Goal: Task Accomplishment & Management: Manage account settings

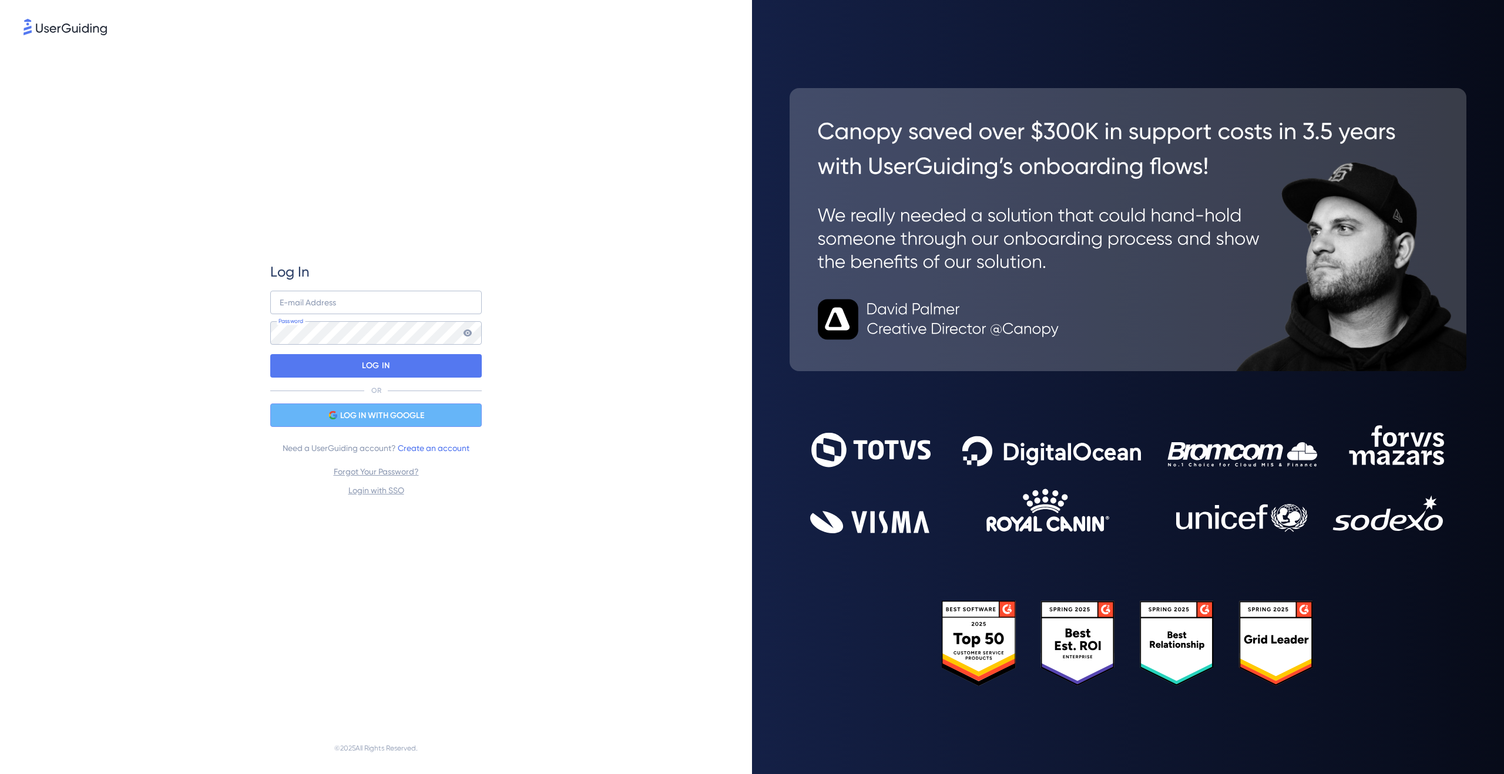
click at [385, 419] on span "LOG IN WITH GOOGLE" at bounding box center [382, 416] width 84 height 14
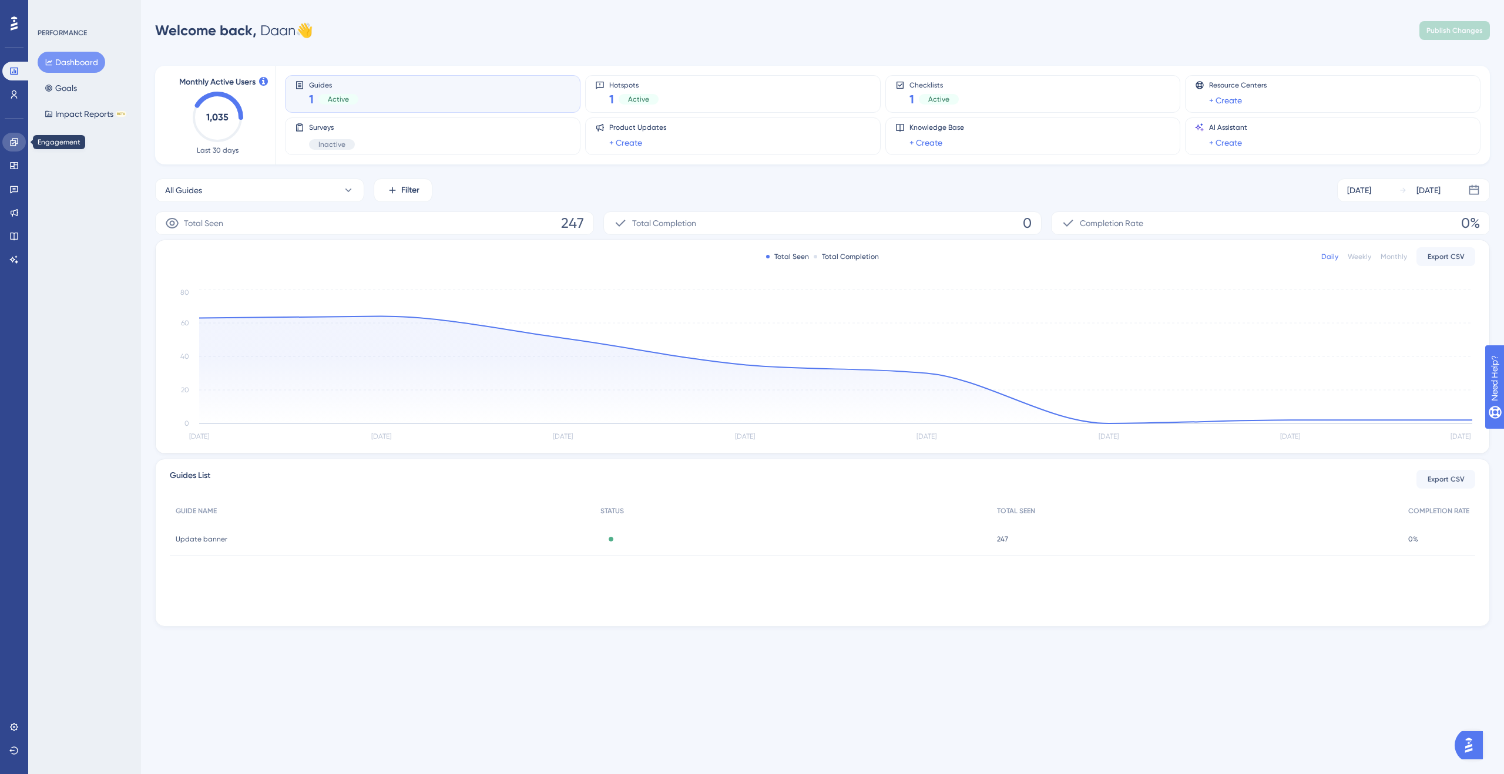
click at [9, 146] on icon at bounding box center [13, 141] width 9 height 9
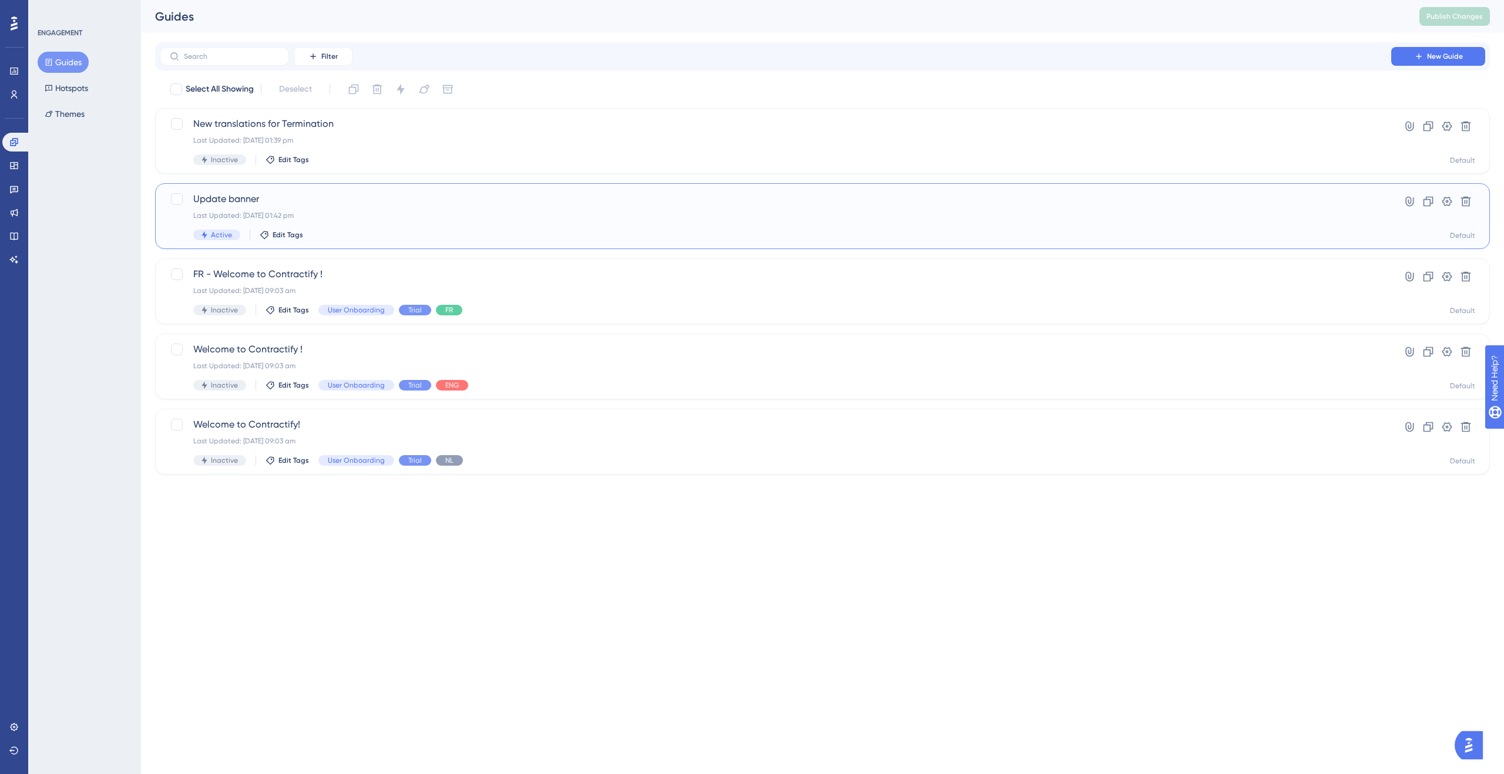
click at [390, 230] on div "Active Edit Tags" at bounding box center [775, 235] width 1164 height 11
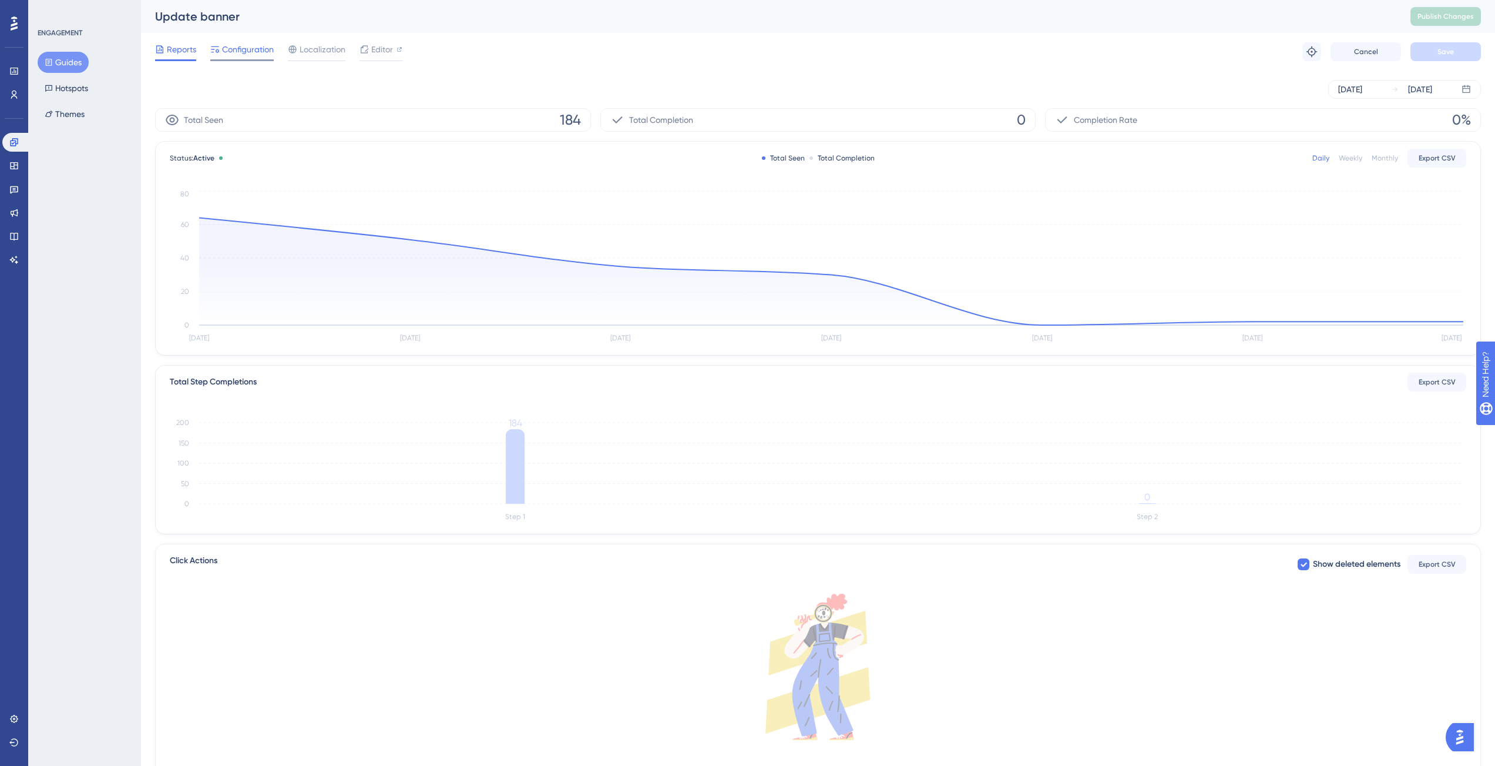
click at [226, 50] on span "Configuration" at bounding box center [248, 49] width 52 height 14
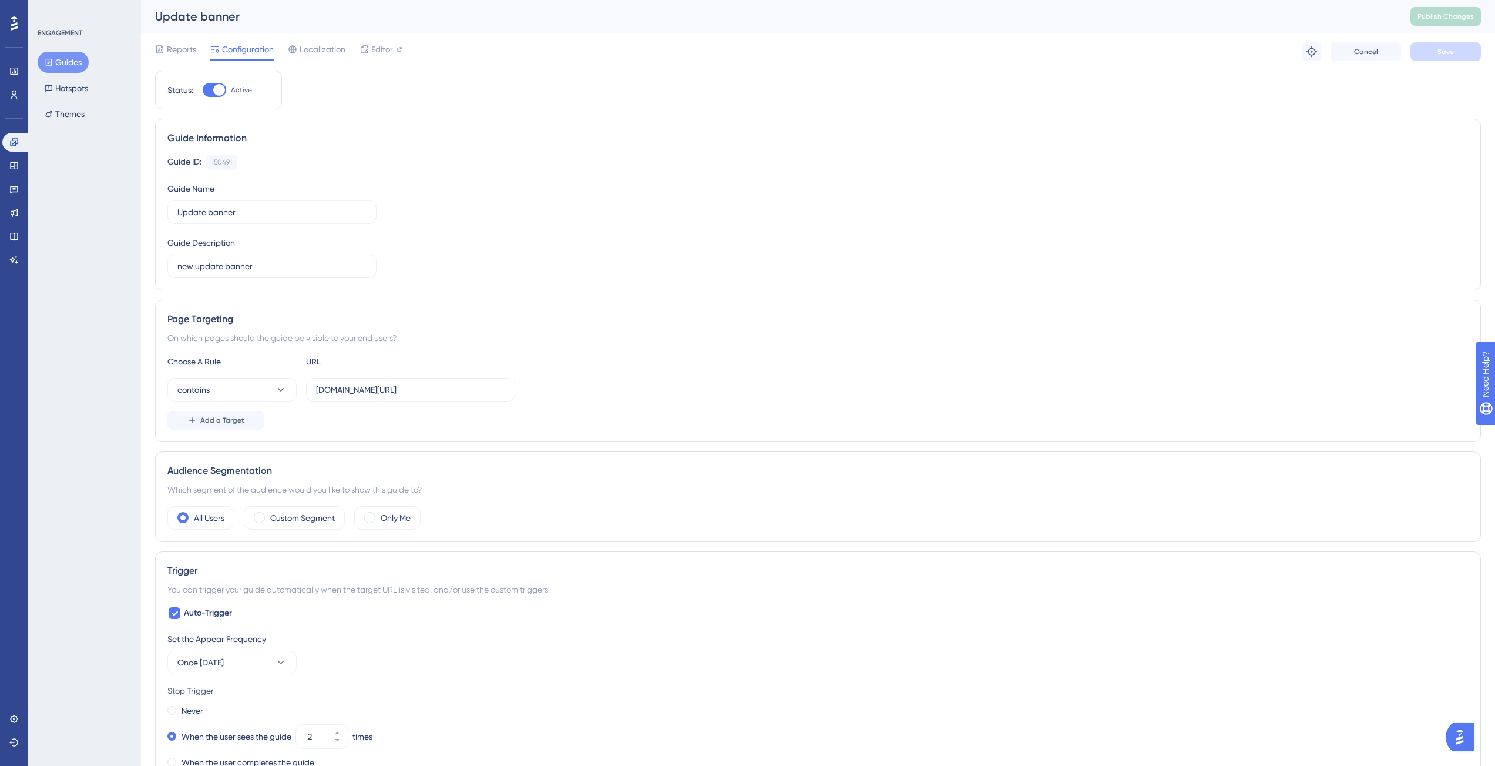
click at [215, 93] on div at bounding box center [219, 90] width 12 height 12
click at [203, 90] on input "Active" at bounding box center [202, 90] width 1 height 1
checkbox input "false"
click at [1438, 46] on button "Save" at bounding box center [1446, 51] width 70 height 19
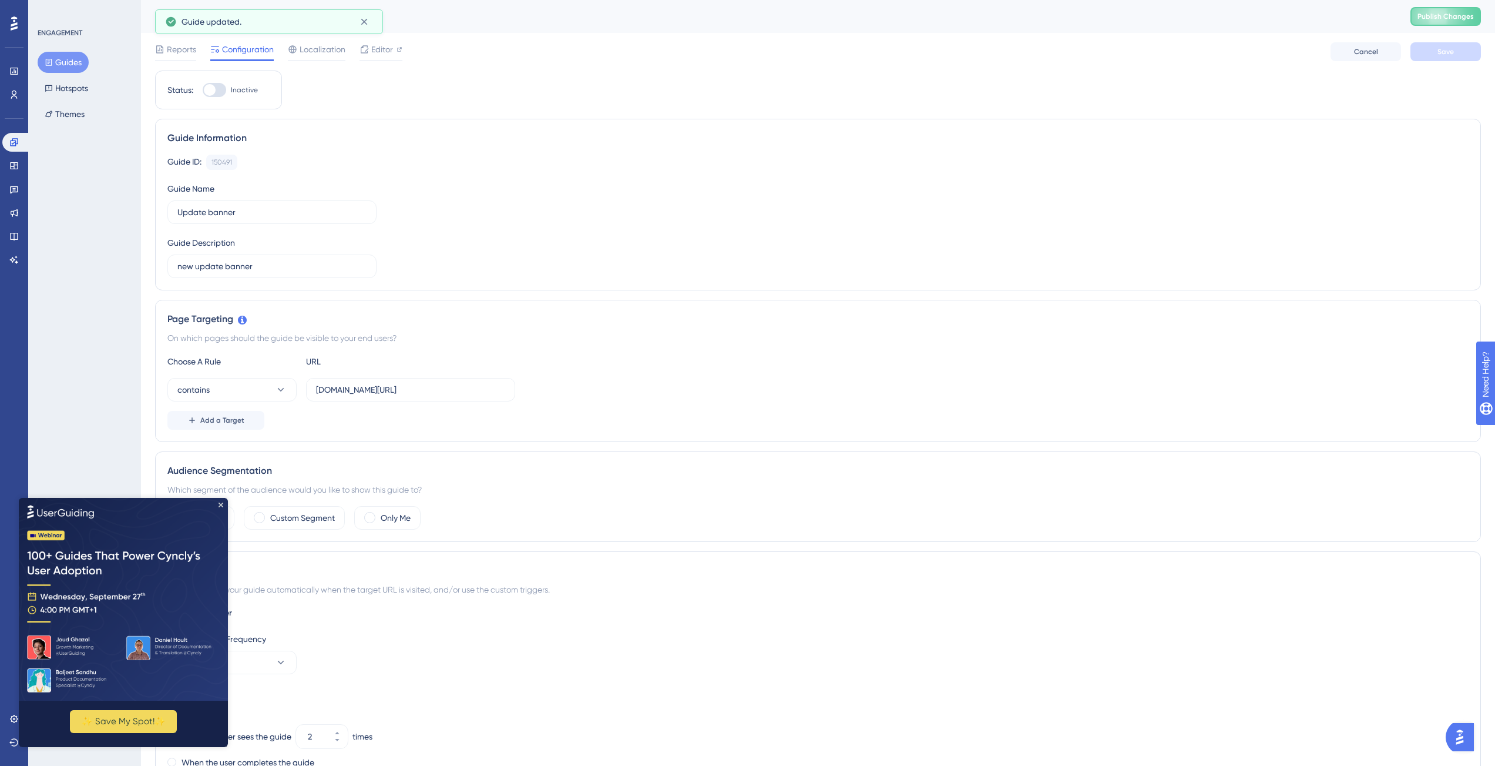
click at [58, 59] on button "Guides" at bounding box center [63, 62] width 51 height 21
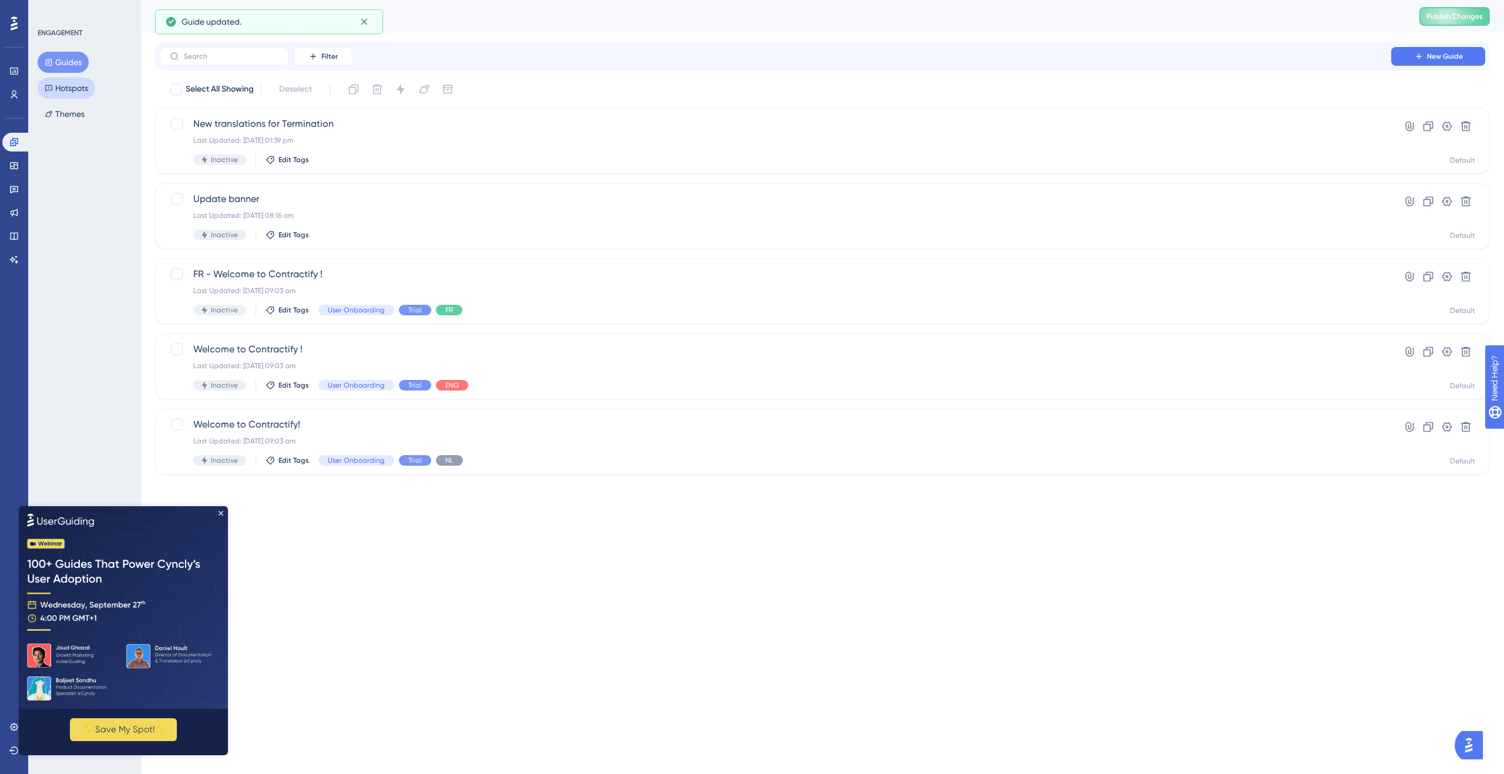
click at [78, 85] on button "Hotspots" at bounding box center [67, 88] width 58 height 21
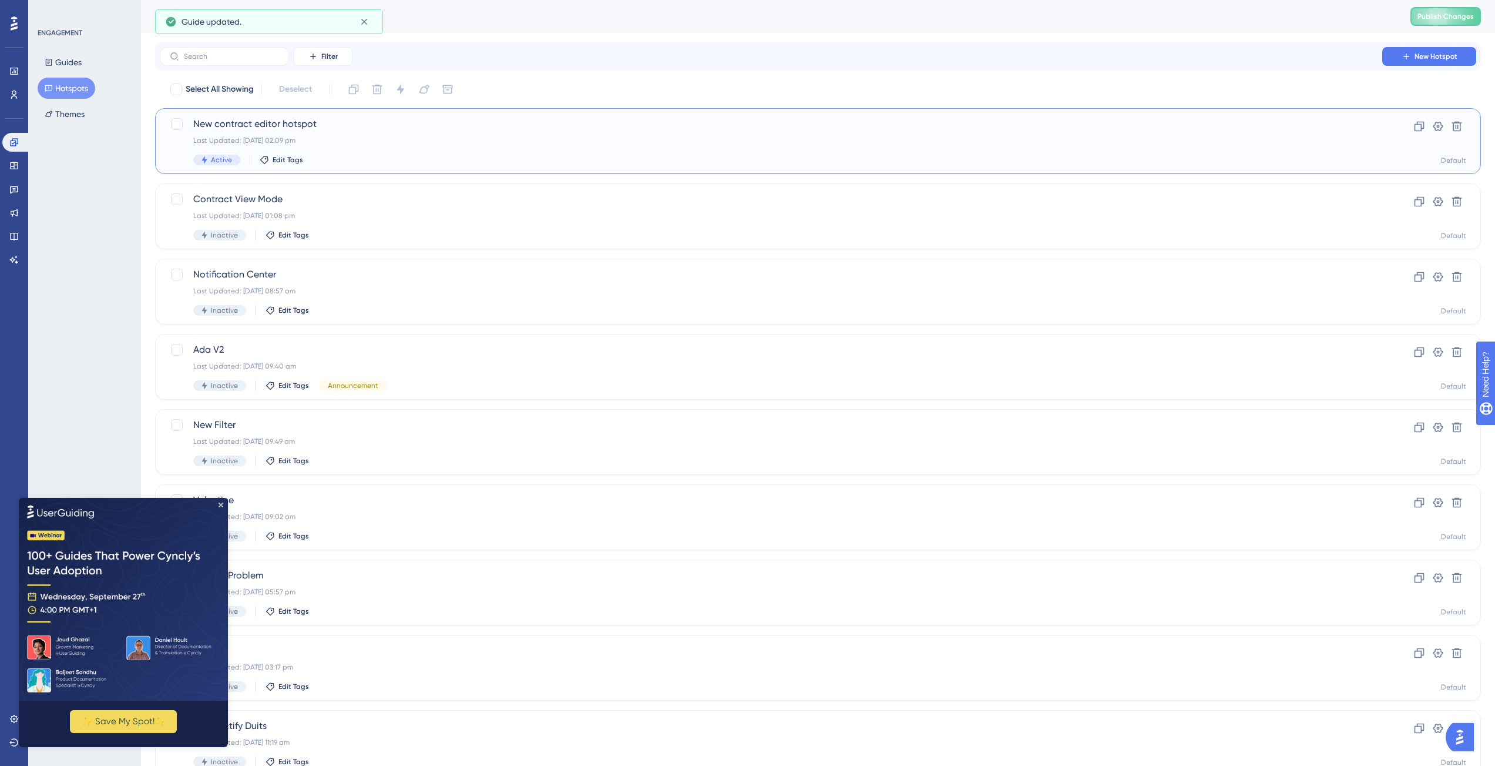
click at [414, 136] on div "Last Updated: 29 Aug 2025 02:09 pm" at bounding box center [771, 140] width 1156 height 9
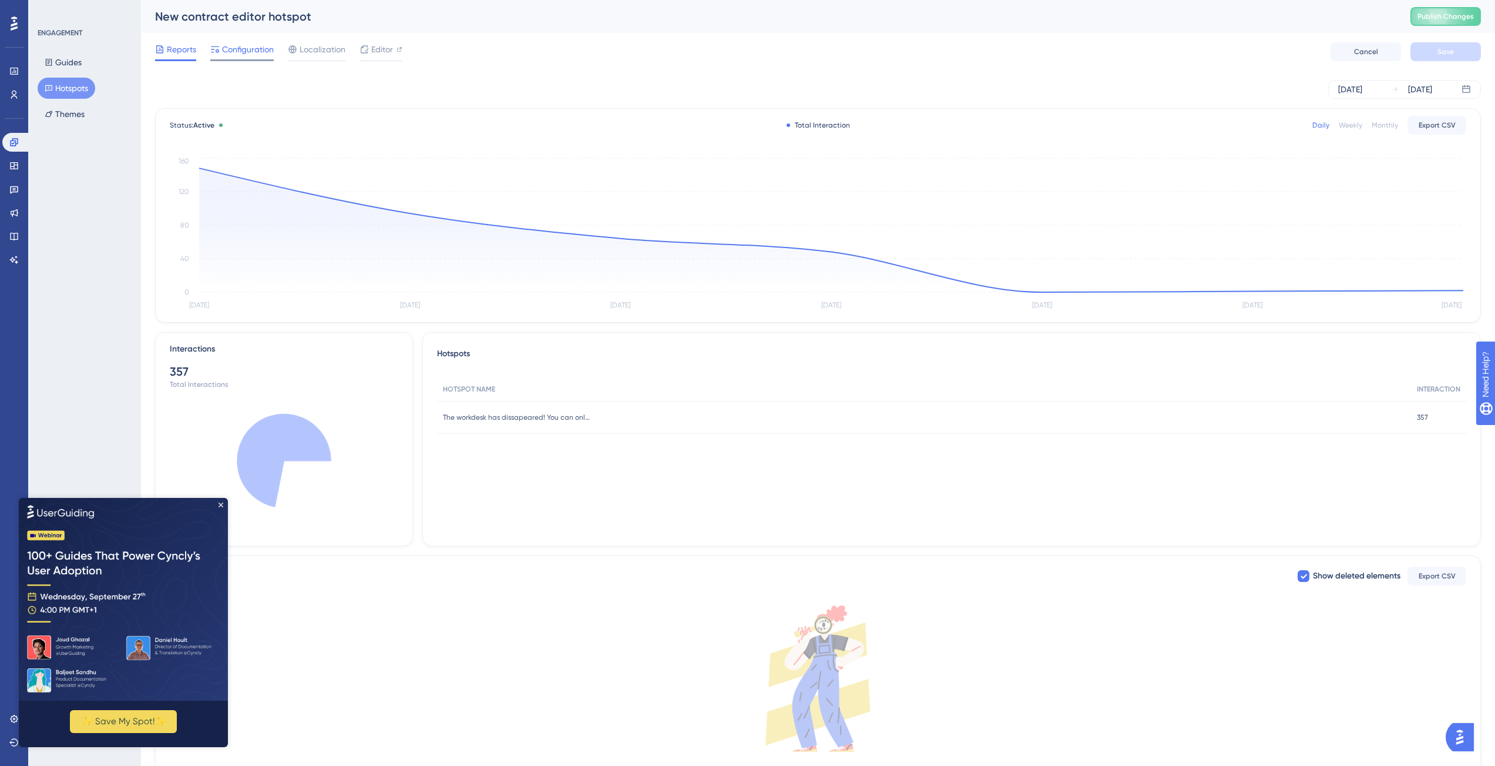
click at [229, 46] on span "Configuration" at bounding box center [248, 49] width 52 height 14
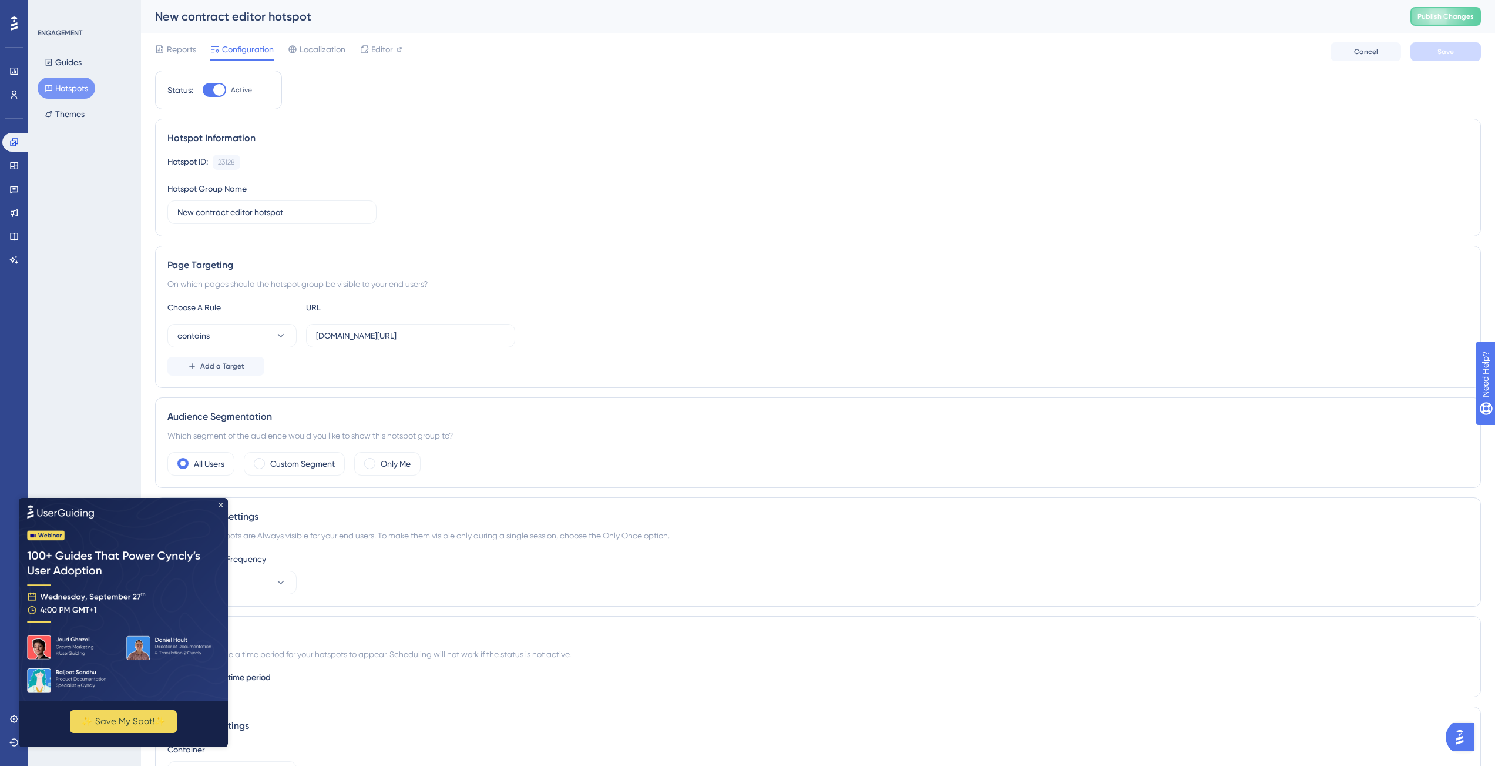
click at [223, 88] on div at bounding box center [214, 90] width 23 height 14
click at [207, 88] on div at bounding box center [214, 90] width 23 height 14
click at [203, 90] on input "Active" at bounding box center [202, 90] width 1 height 1
checkbox input "false"
click at [1432, 52] on button "Save" at bounding box center [1446, 51] width 70 height 19
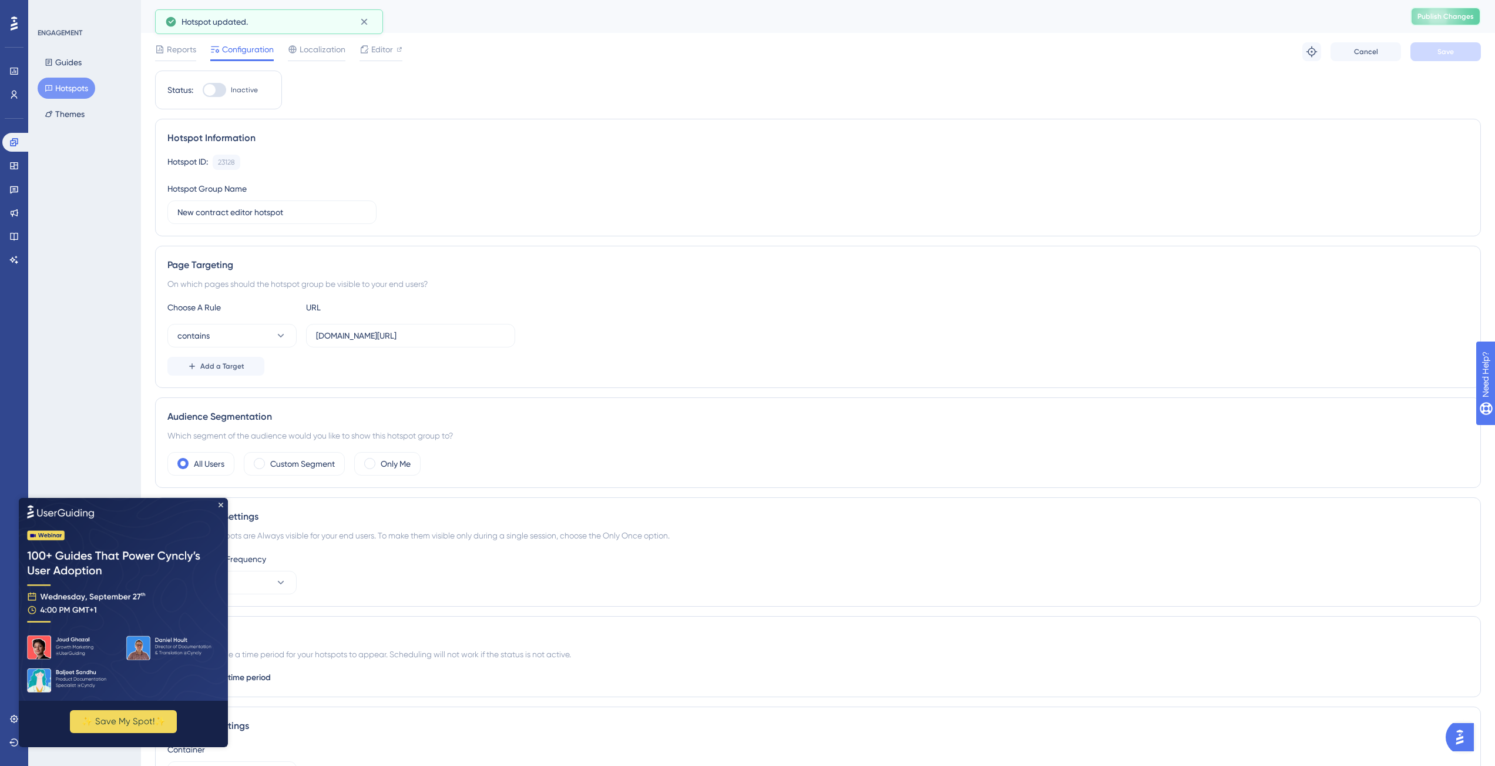
click at [1453, 19] on span "Publish Changes" at bounding box center [1446, 16] width 56 height 9
click at [51, 61] on icon at bounding box center [49, 62] width 6 height 7
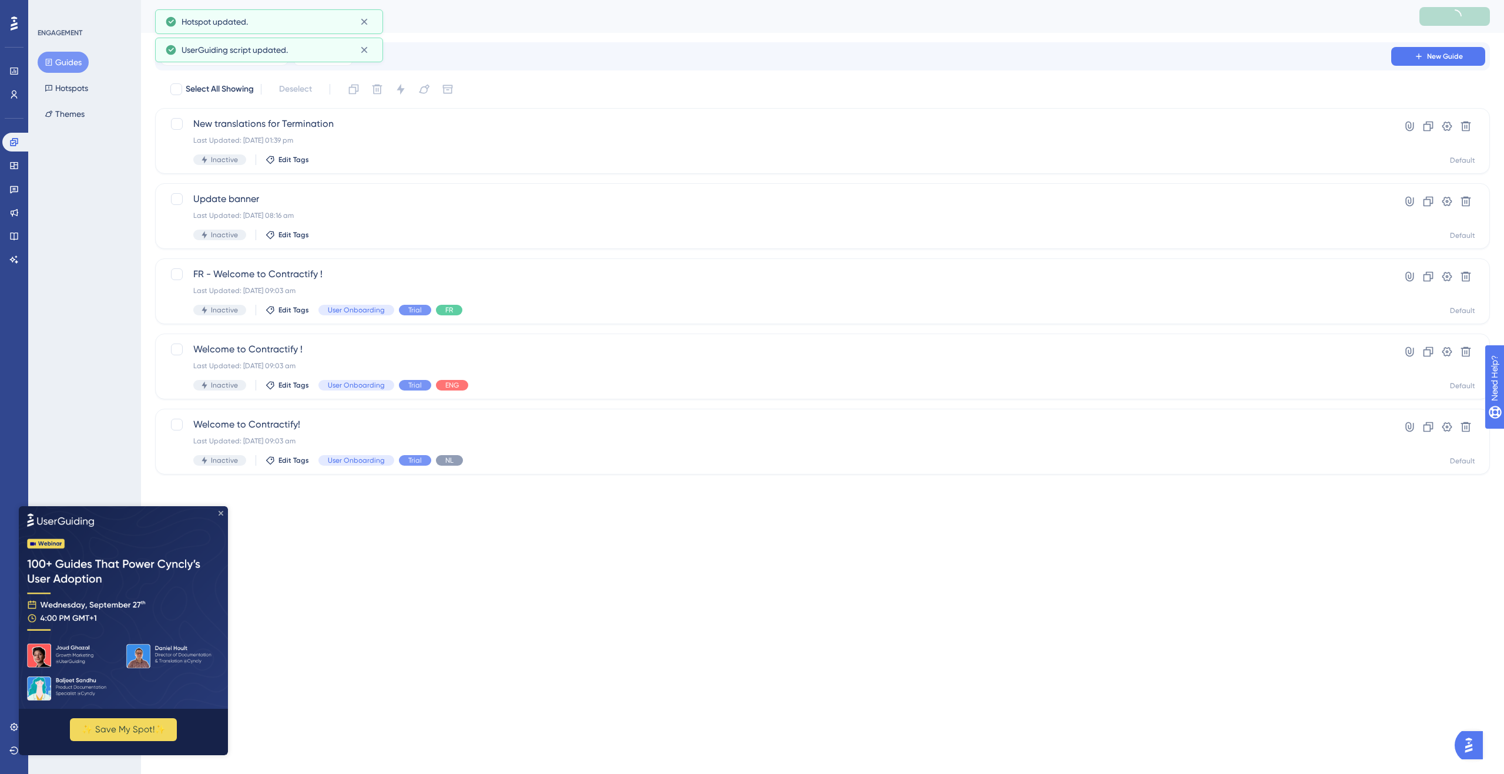
click at [220, 512] on icon "Close Preview" at bounding box center [221, 513] width 5 height 5
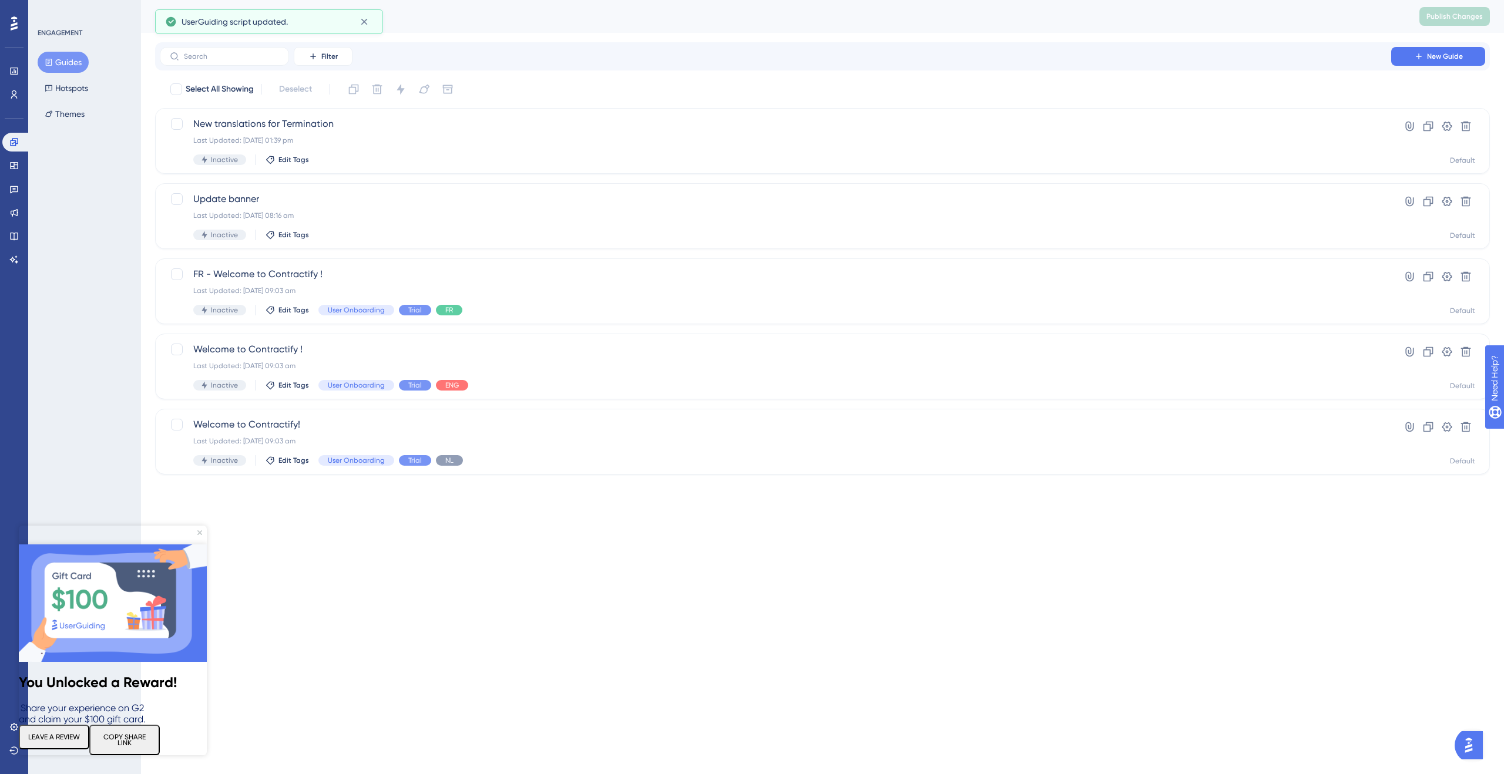
click at [202, 545] on img at bounding box center [113, 603] width 188 height 117
click at [1431, 56] on span "New Guide" at bounding box center [1445, 56] width 36 height 9
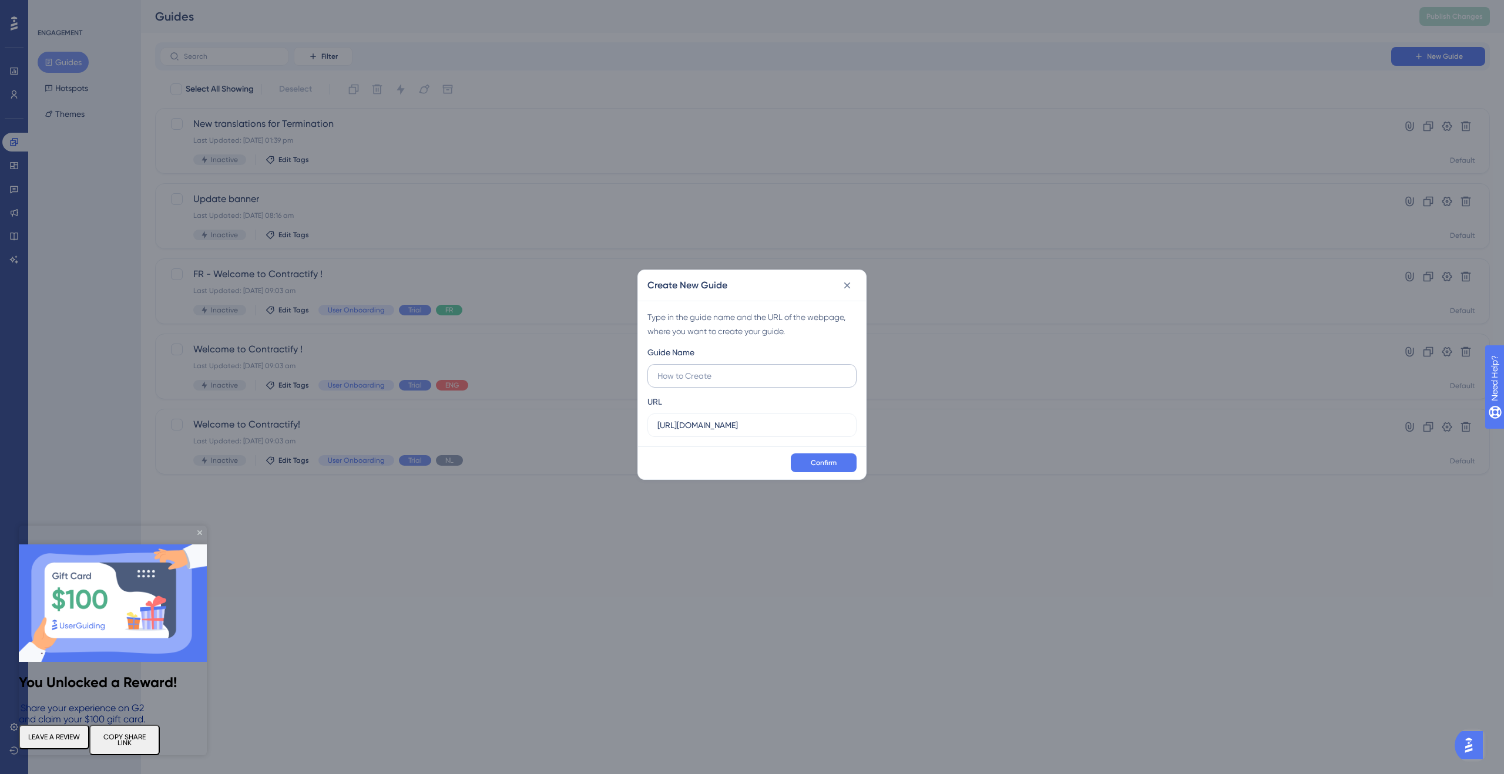
click at [757, 373] on input "text" at bounding box center [751, 376] width 189 height 13
type input "NPS"
click at [853, 287] on button at bounding box center [847, 285] width 19 height 19
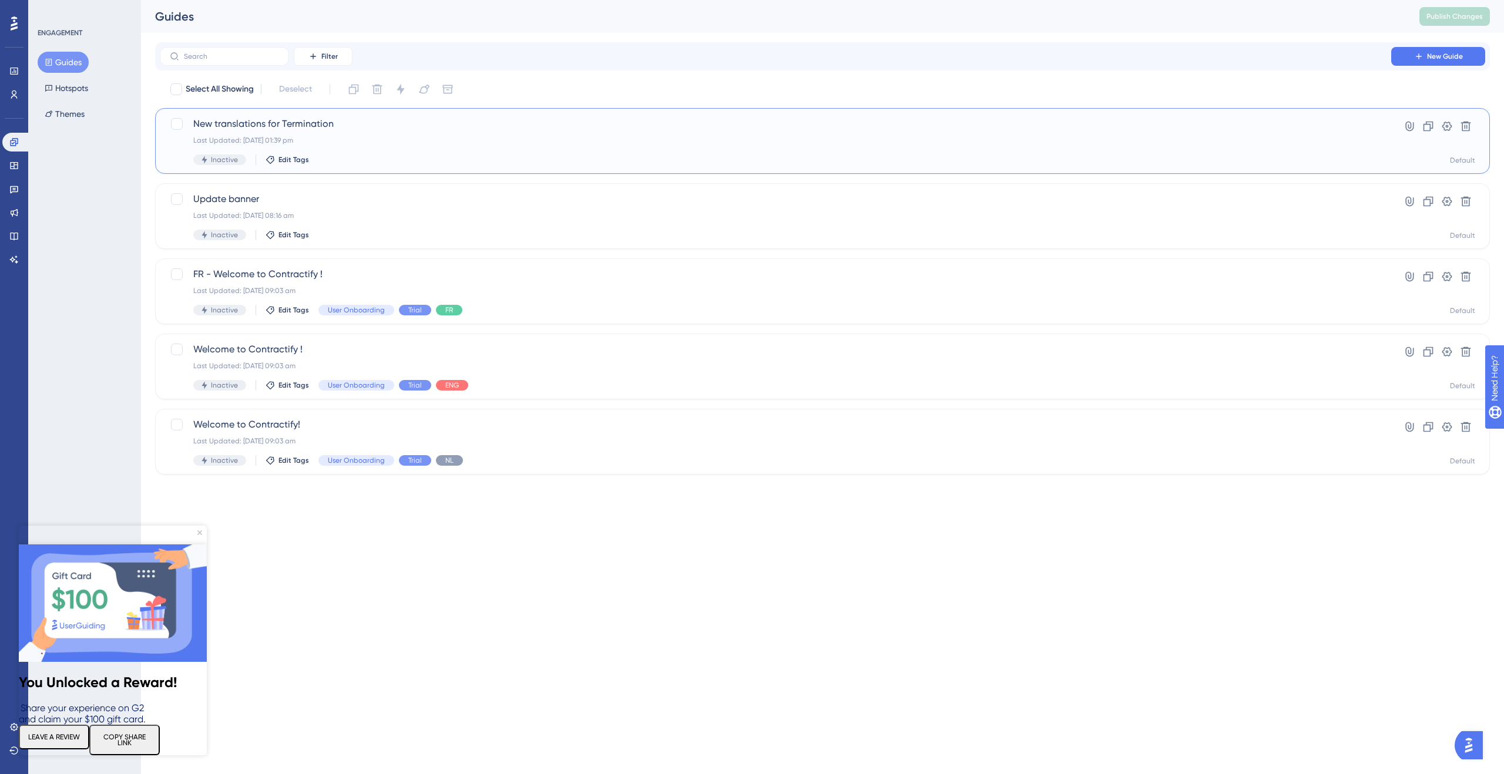
click at [398, 136] on div "Last Updated: 29 Aug 2025 01:39 pm" at bounding box center [775, 140] width 1164 height 9
click at [1432, 126] on icon at bounding box center [1428, 126] width 12 height 12
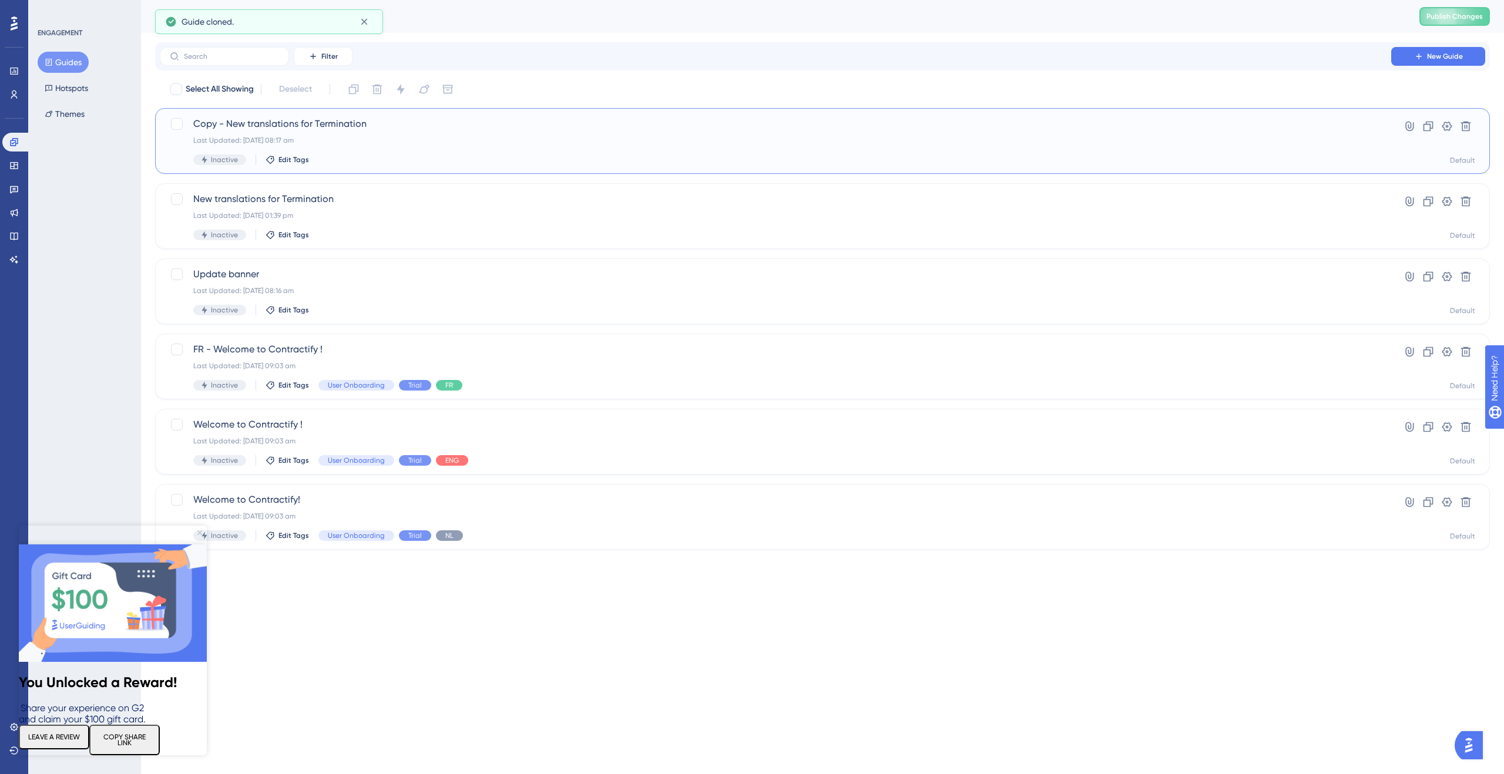
click at [336, 129] on span "Copy - New translations for Termination" at bounding box center [775, 124] width 1164 height 14
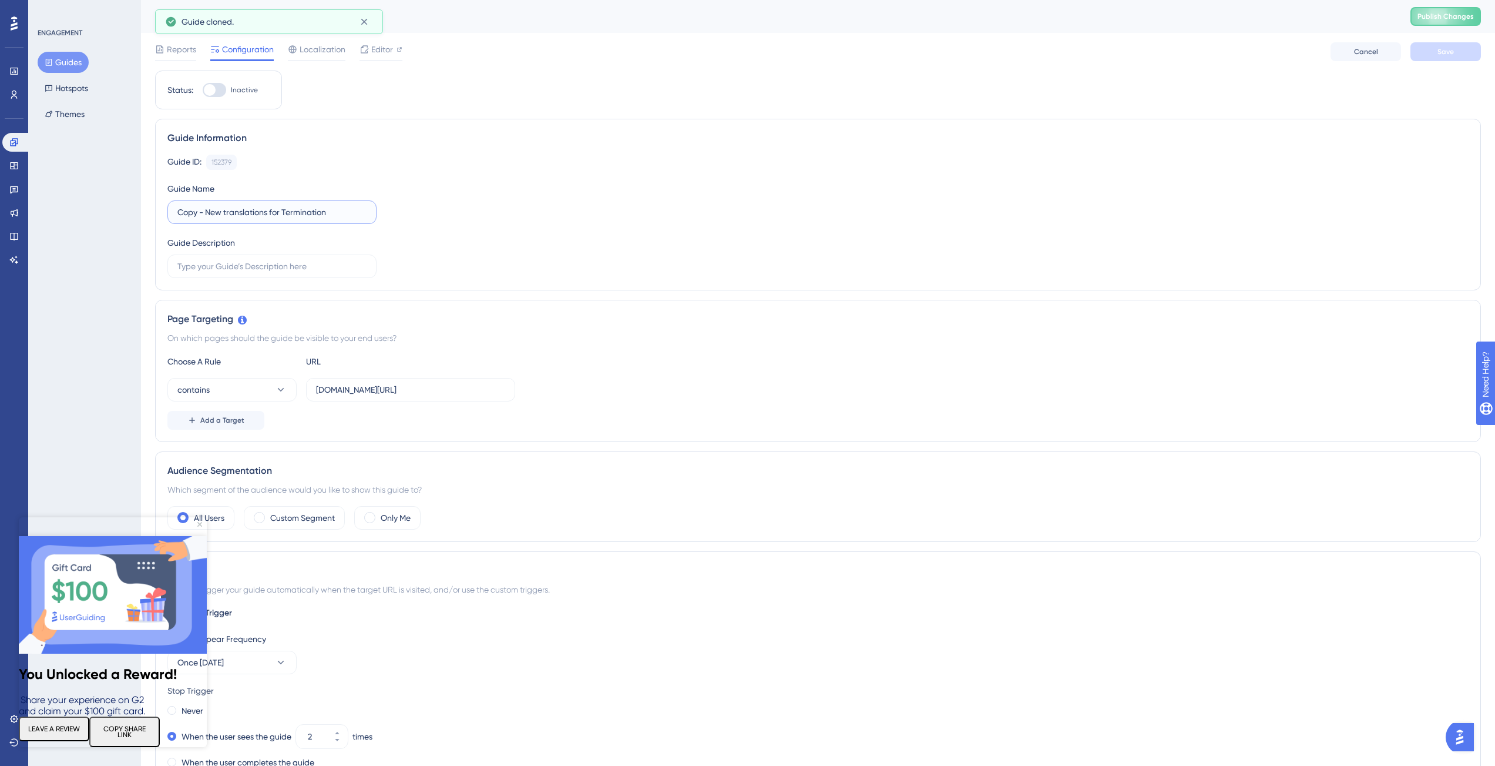
drag, startPoint x: 360, startPoint y: 215, endPoint x: 89, endPoint y: 197, distance: 271.4
click at [141, 197] on div "Performance Users Engagement Widgets Feedback Product Updates Knowledge Base AI…" at bounding box center [818, 675] width 1354 height 1350
type input "NPS"
click at [502, 379] on label "[DOMAIN_NAME][URL]" at bounding box center [410, 389] width 209 height 23
click at [502, 383] on input "[DOMAIN_NAME][URL]" at bounding box center [410, 389] width 189 height 13
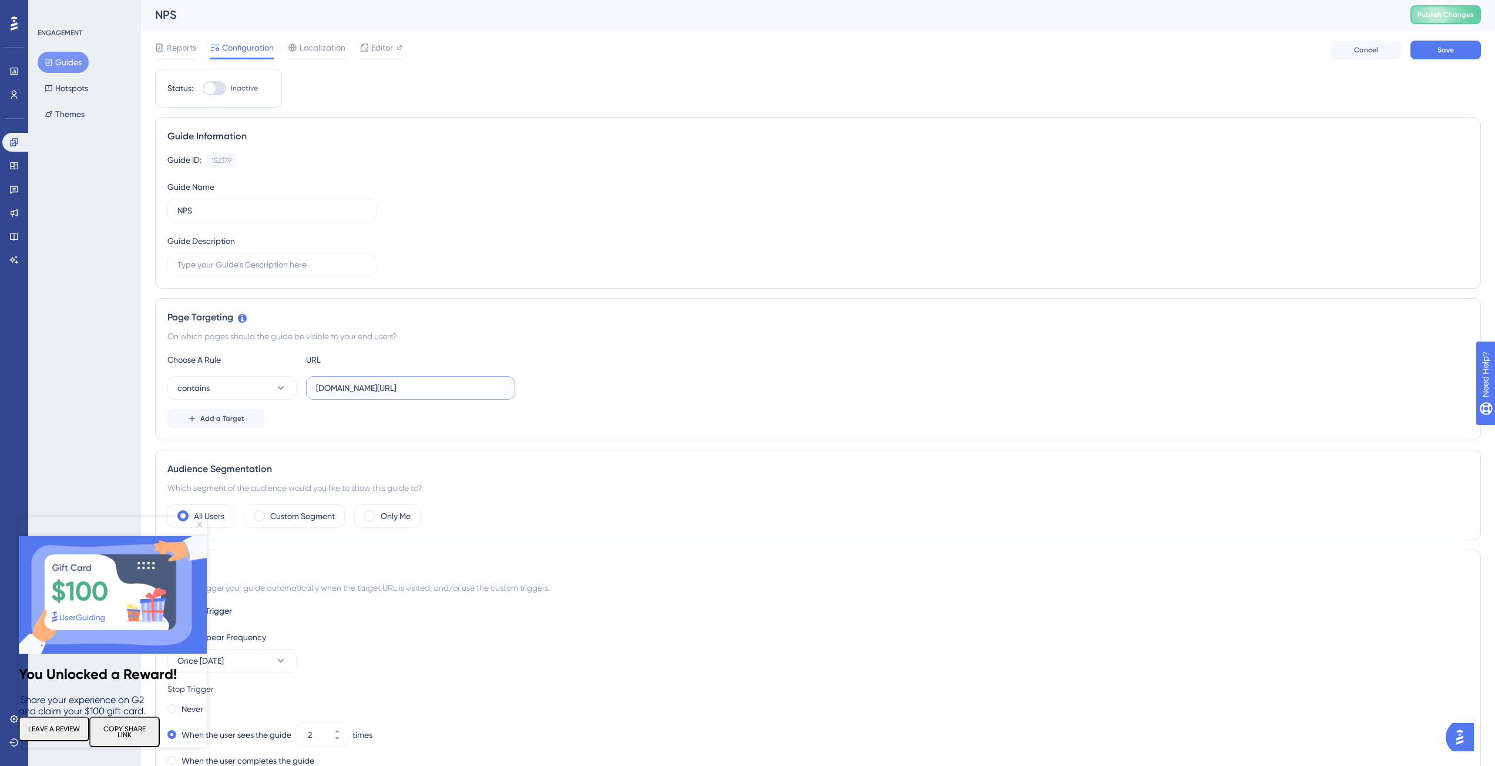
scroll to position [2, 0]
click at [200, 525] on icon "Close Preview" at bounding box center [199, 524] width 5 height 5
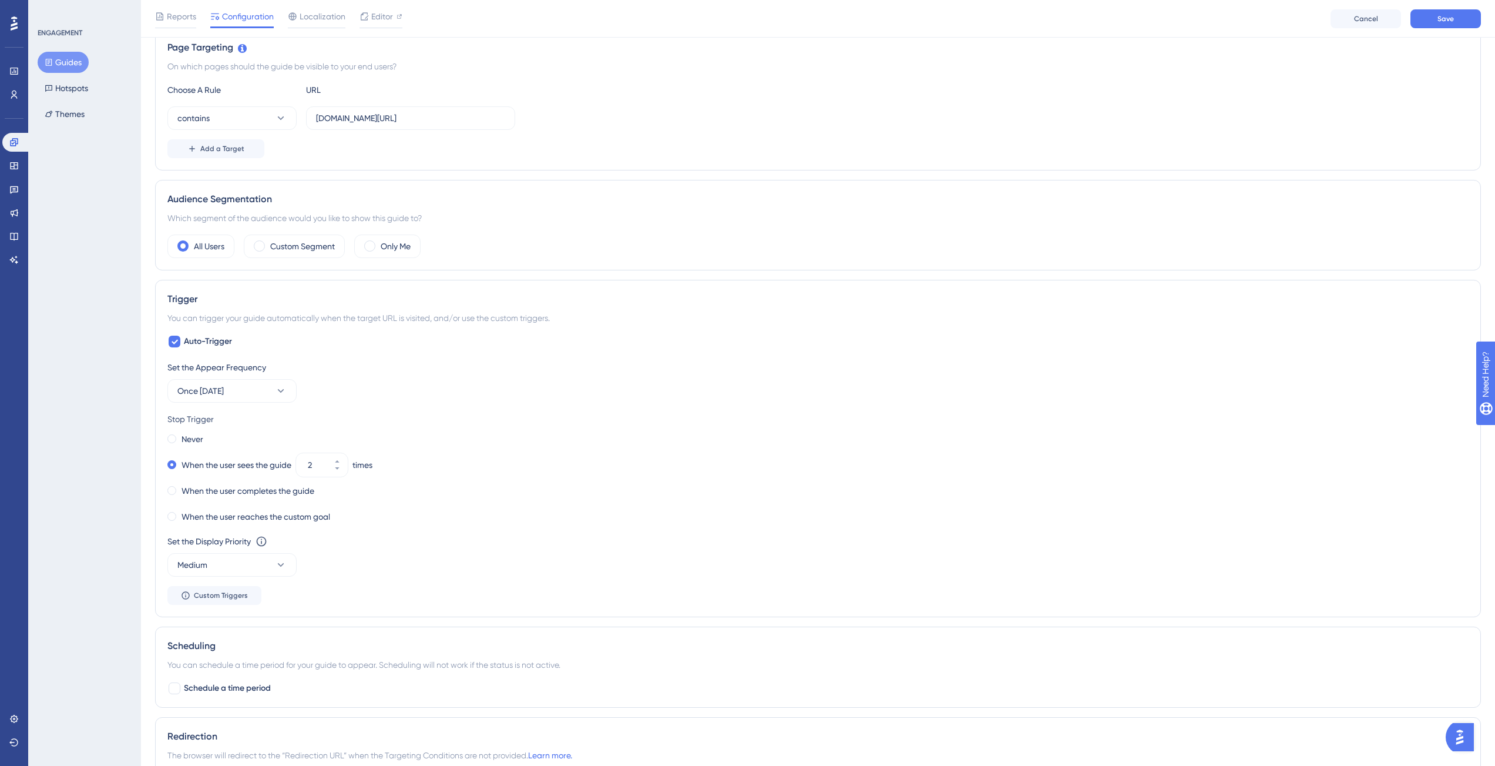
scroll to position [277, 0]
click at [259, 391] on button "Once in 1 day" at bounding box center [231, 389] width 129 height 23
click at [270, 463] on div "Once in 1 day Once in 1 day" at bounding box center [231, 472] width 95 height 23
click at [341, 470] on icon at bounding box center [337, 467] width 7 height 7
type input "1"
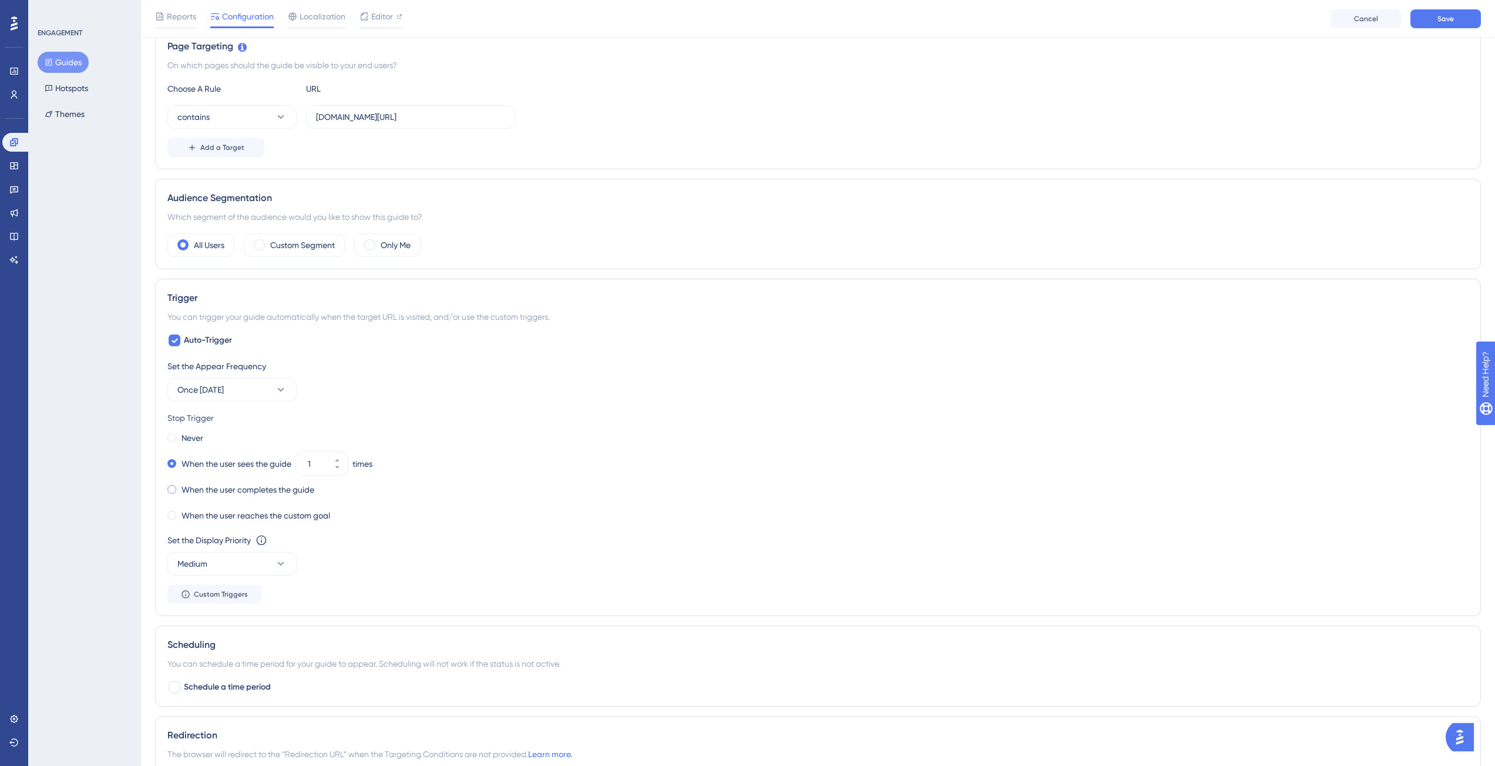
click at [286, 495] on label "When the user completes the guide" at bounding box center [248, 489] width 133 height 14
click at [246, 394] on button "Once in 1 day" at bounding box center [231, 389] width 129 height 23
click at [256, 491] on div "Once in 7 days Once in 7 days" at bounding box center [231, 495] width 95 height 23
click at [253, 390] on button "Once in 7 days" at bounding box center [231, 389] width 129 height 23
click at [254, 491] on div "Once in 7 days Once in 7 days" at bounding box center [231, 495] width 95 height 23
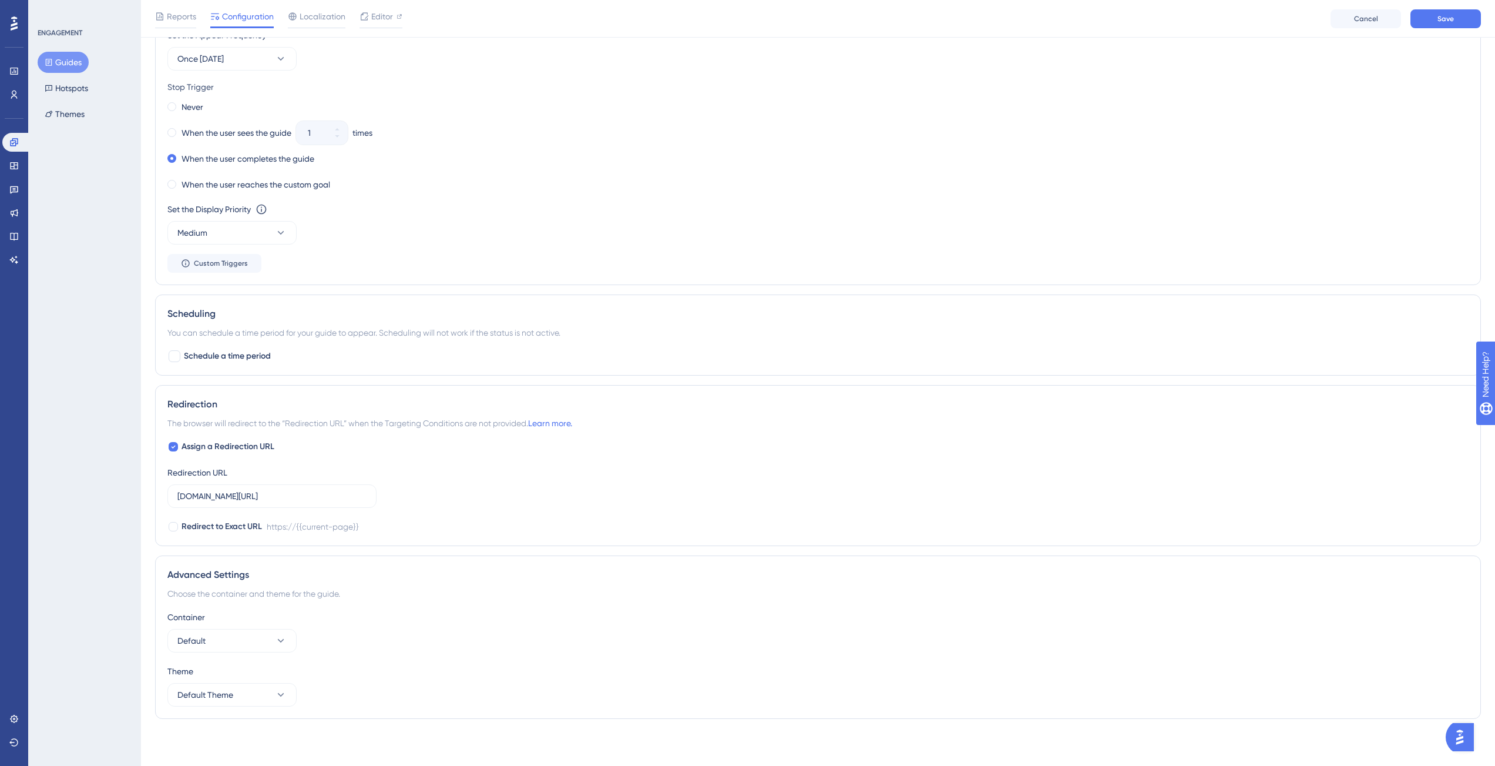
scroll to position [0, 0]
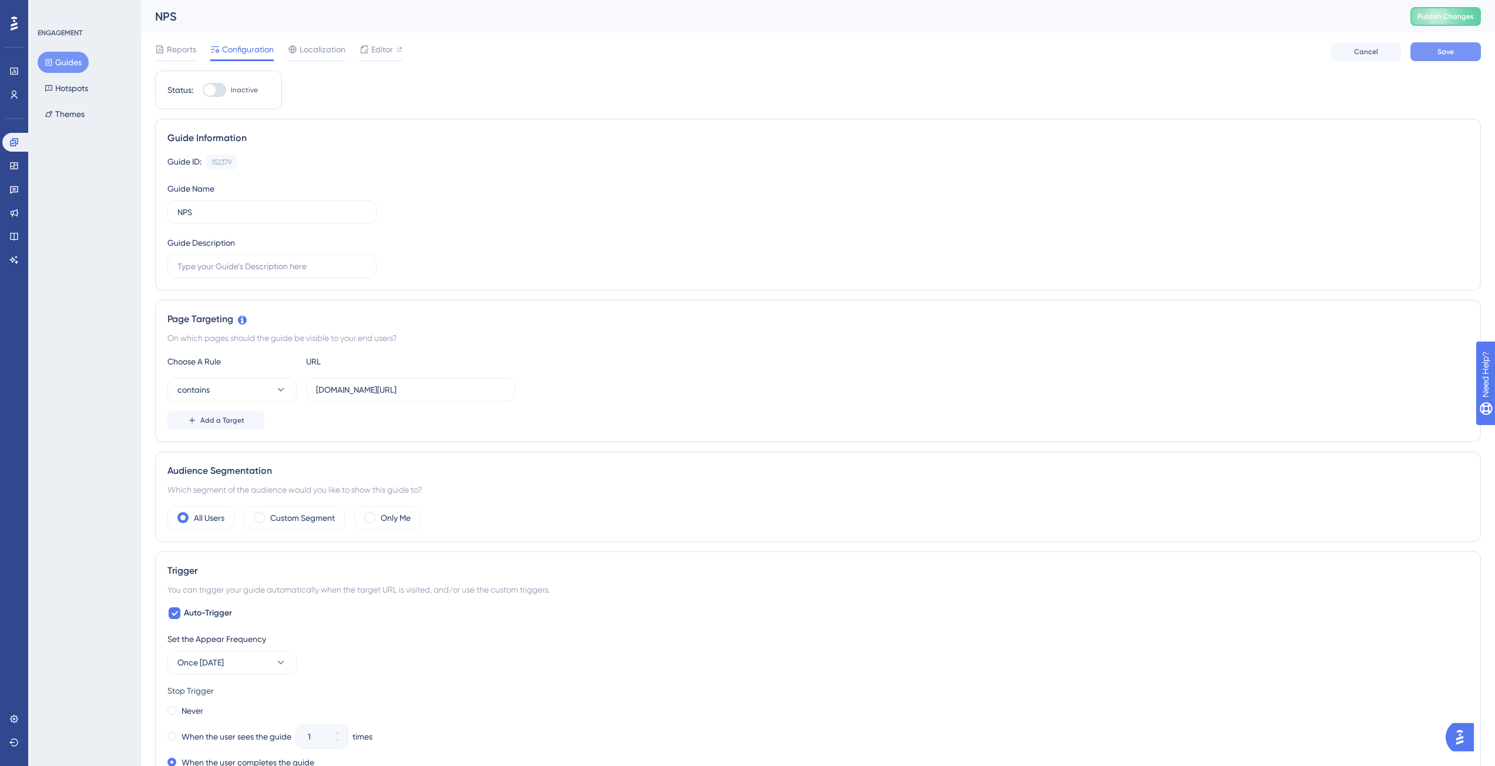
click at [1459, 59] on div "Reports Configuration Localization Editor Cancel Save" at bounding box center [818, 52] width 1326 height 38
click at [1459, 58] on button "Save" at bounding box center [1446, 51] width 70 height 19
click at [397, 46] on icon at bounding box center [400, 49] width 6 height 6
click at [181, 53] on span "Reports" at bounding box center [181, 49] width 29 height 14
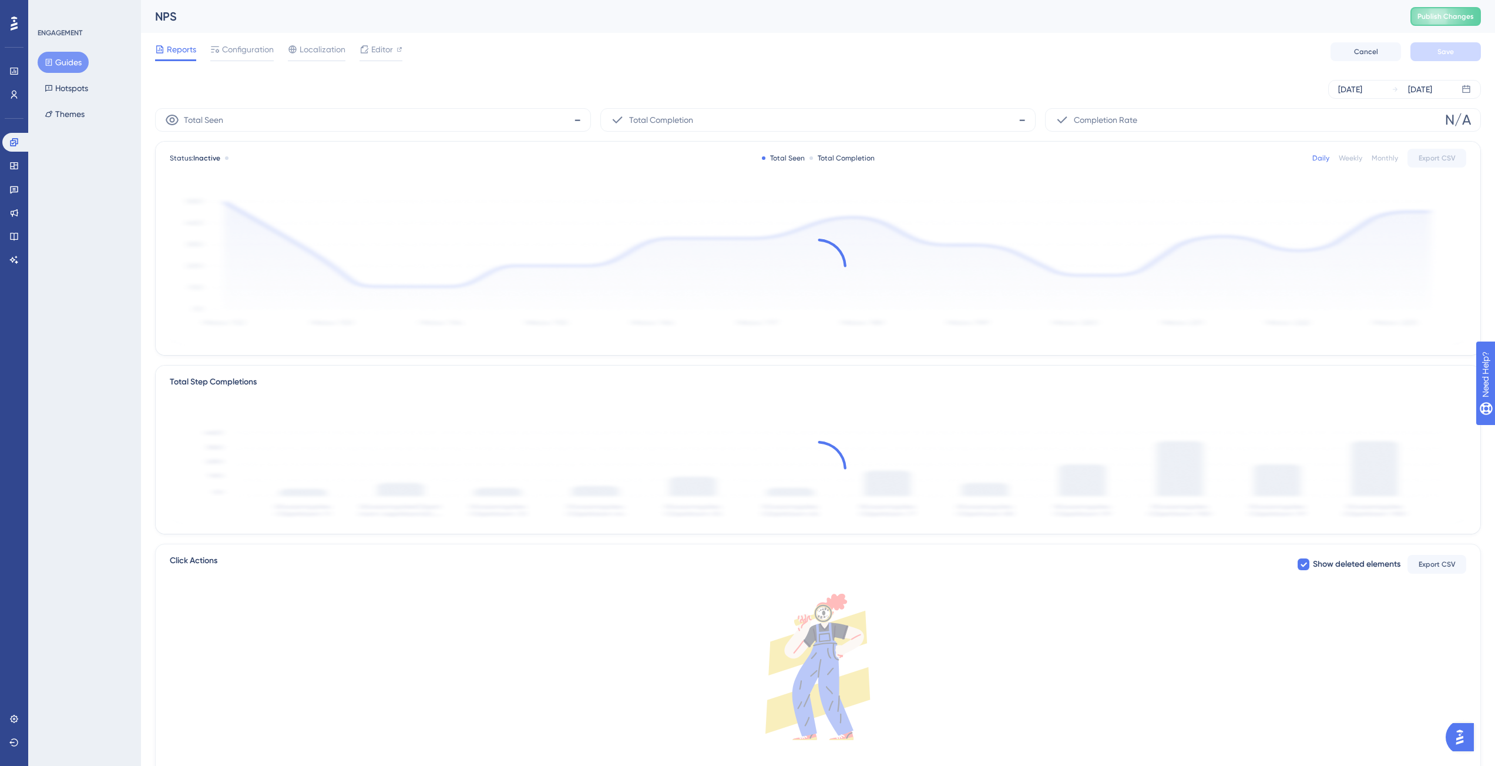
click at [58, 61] on button "Guides" at bounding box center [63, 62] width 51 height 21
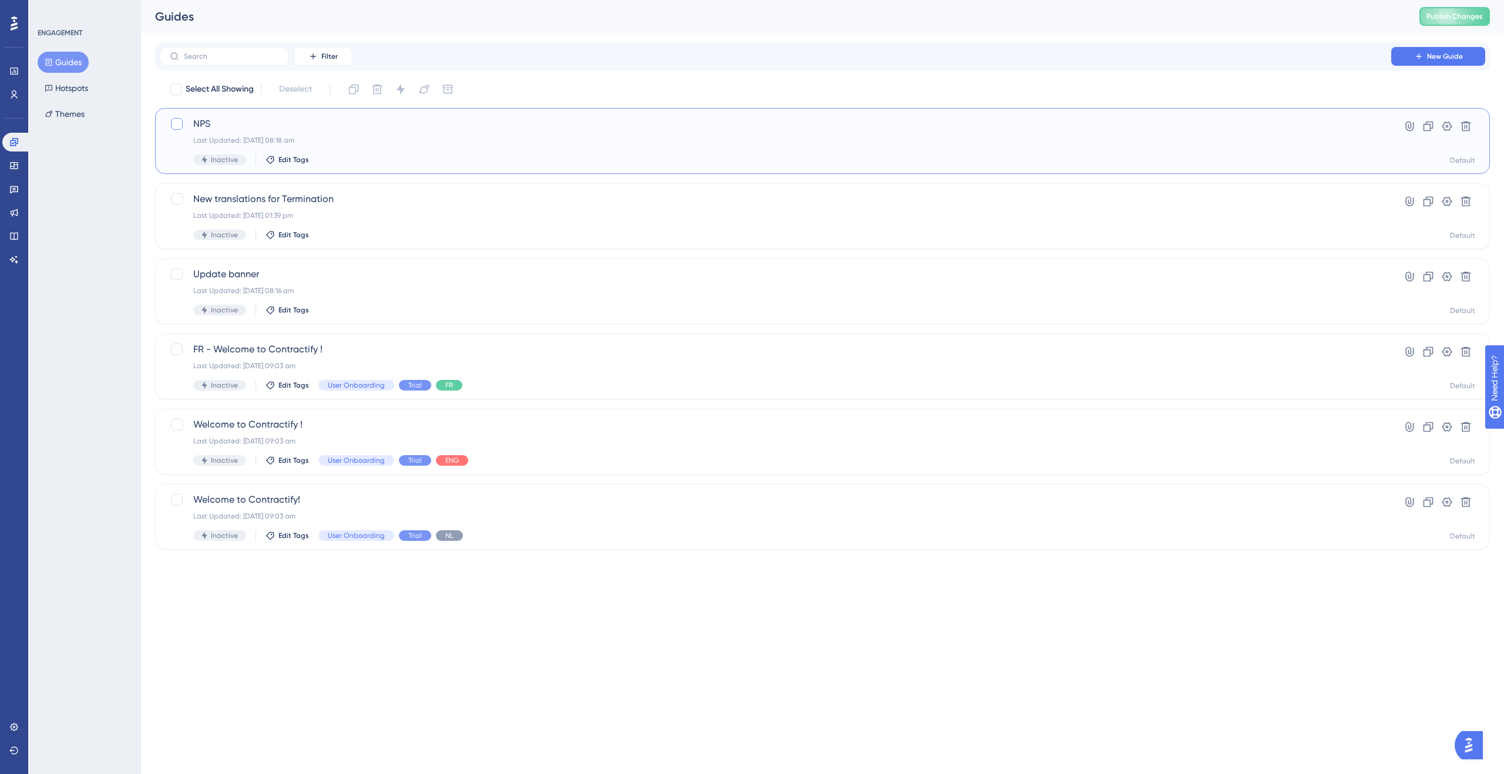
click at [173, 122] on div at bounding box center [177, 124] width 12 height 12
checkbox input "true"
click at [1462, 123] on icon at bounding box center [1466, 127] width 10 height 10
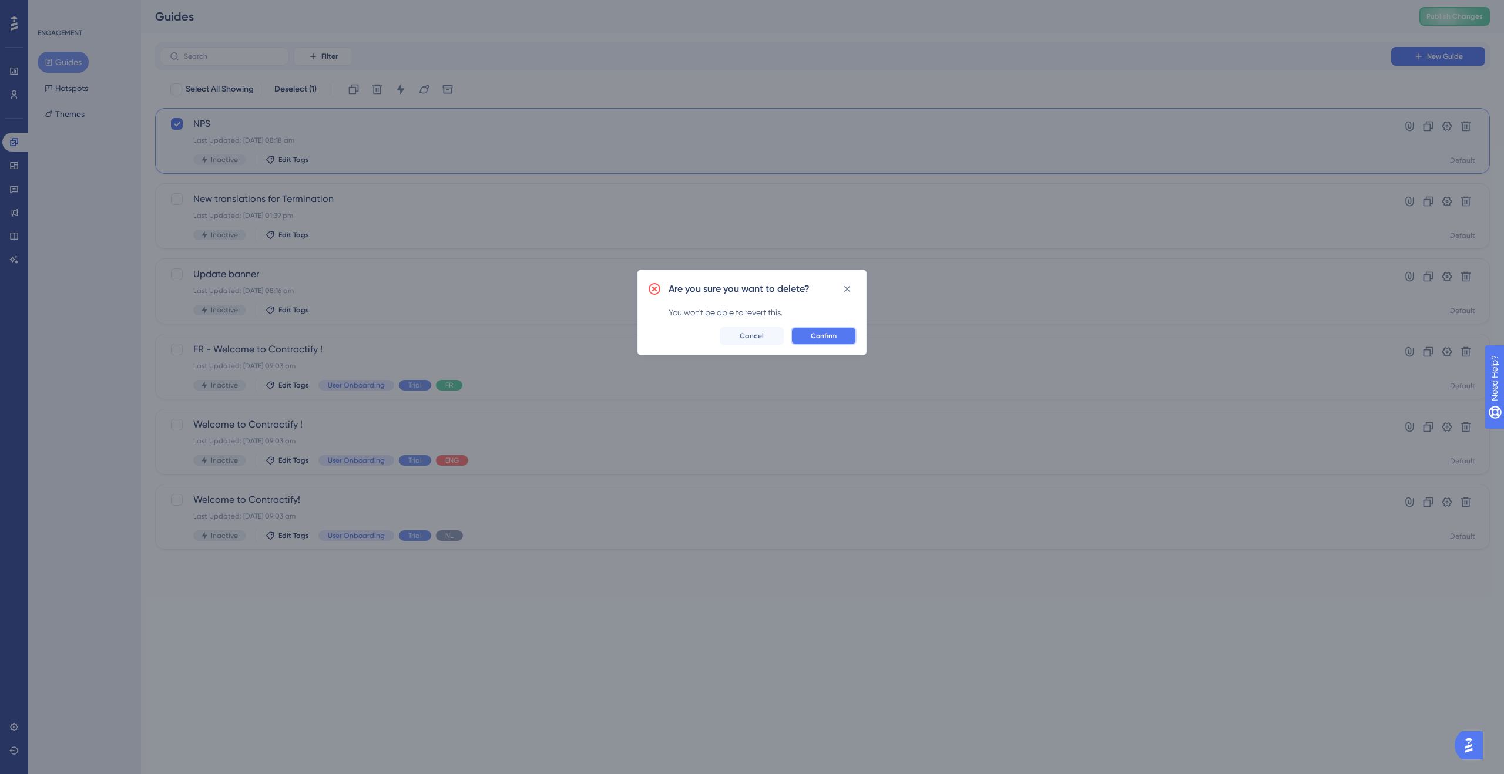
click at [838, 334] on button "Confirm" at bounding box center [824, 336] width 66 height 19
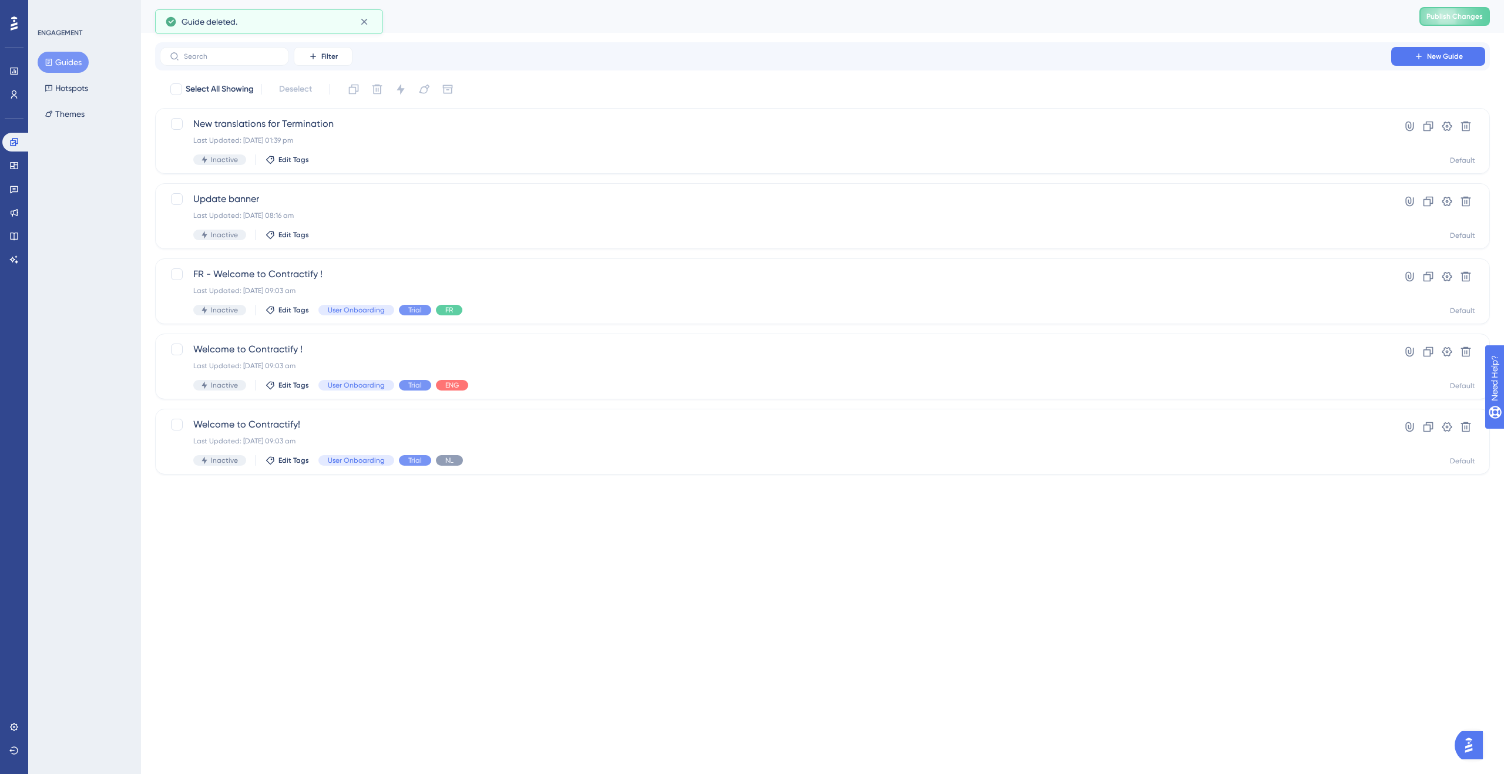
click at [102, 88] on div "Guides Hotspots Themes" at bounding box center [85, 88] width 95 height 73
click at [86, 99] on div "Guides Hotspots Themes" at bounding box center [85, 88] width 95 height 73
click at [52, 95] on button "Hotspots" at bounding box center [67, 88] width 58 height 21
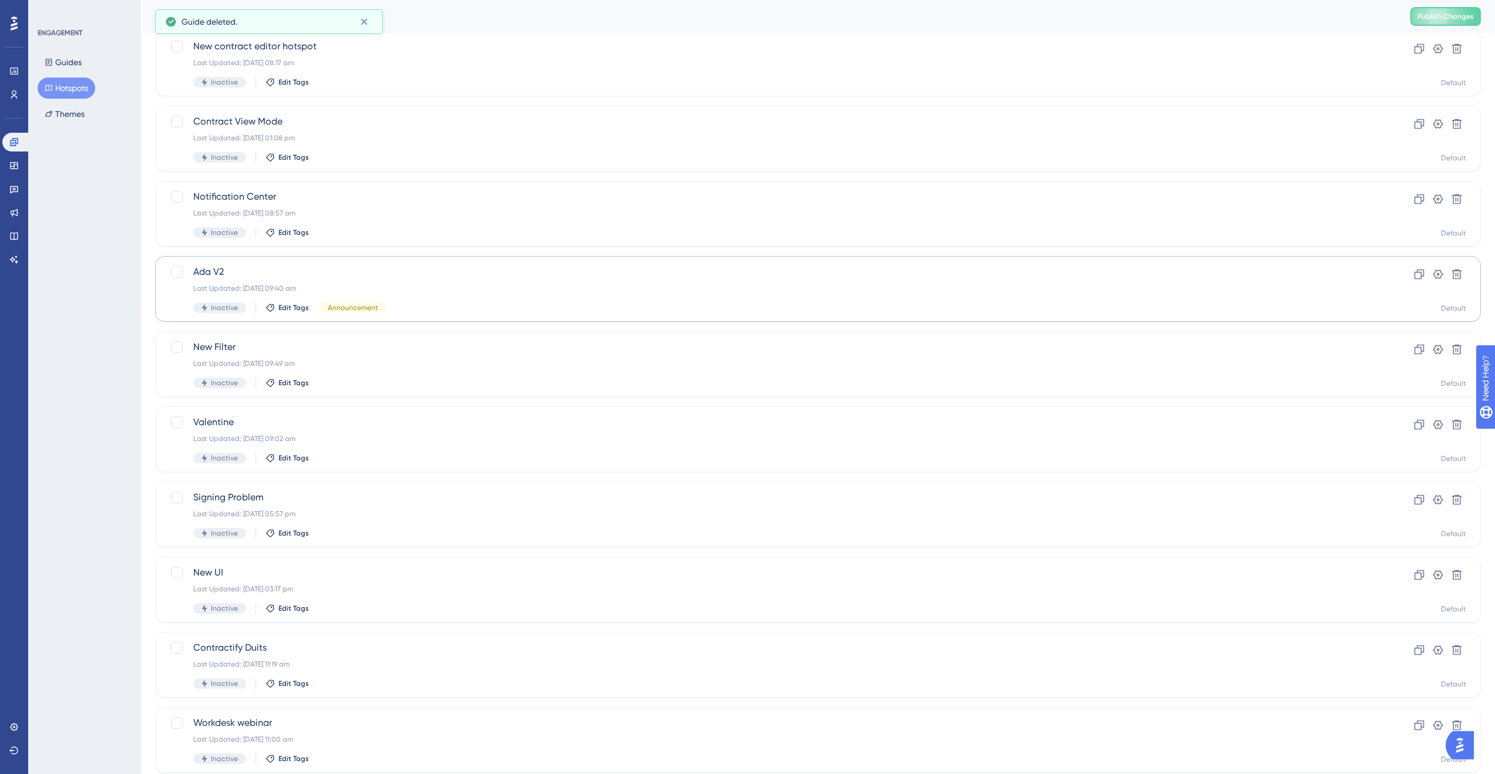
scroll to position [114, 0]
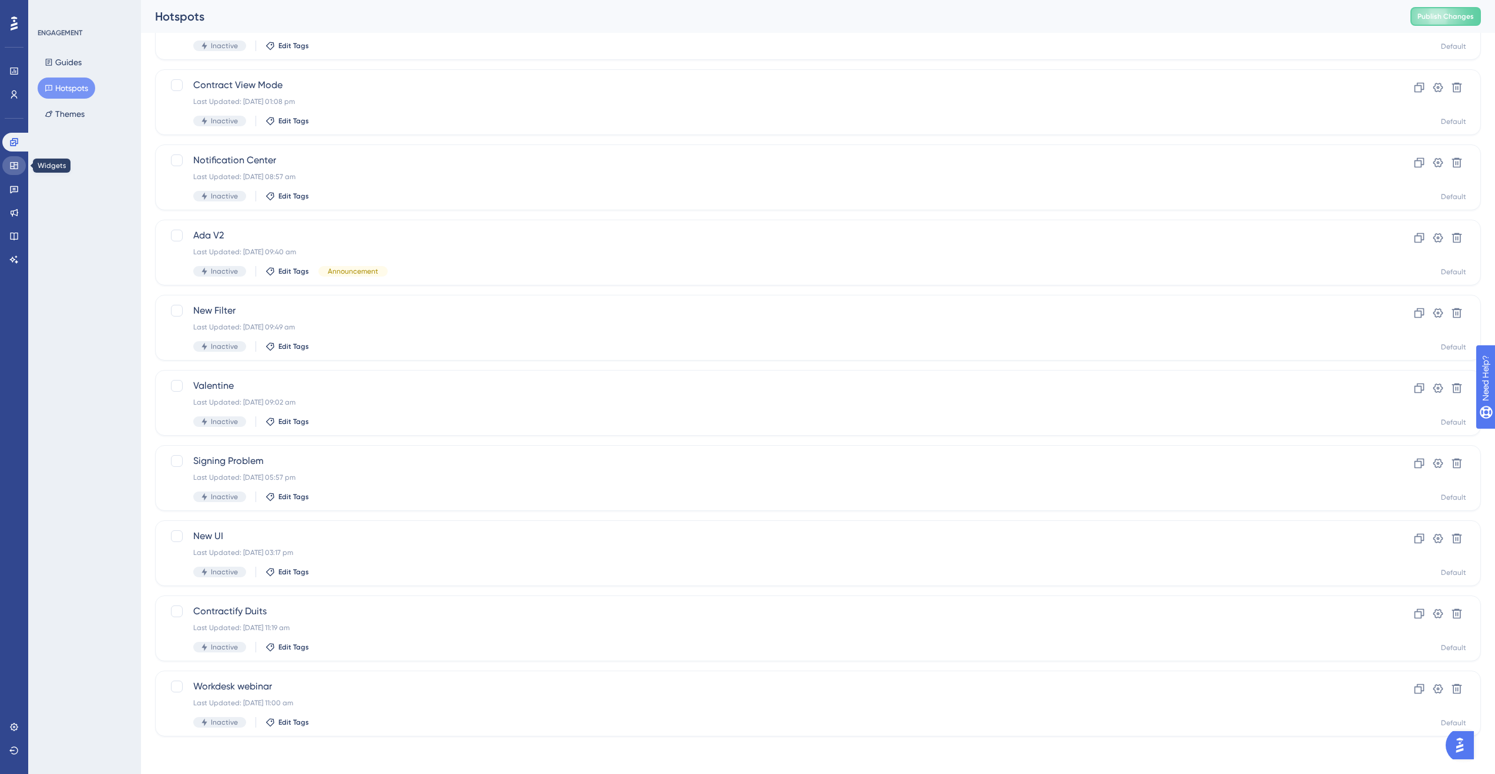
click at [12, 167] on icon at bounding box center [13, 165] width 9 height 9
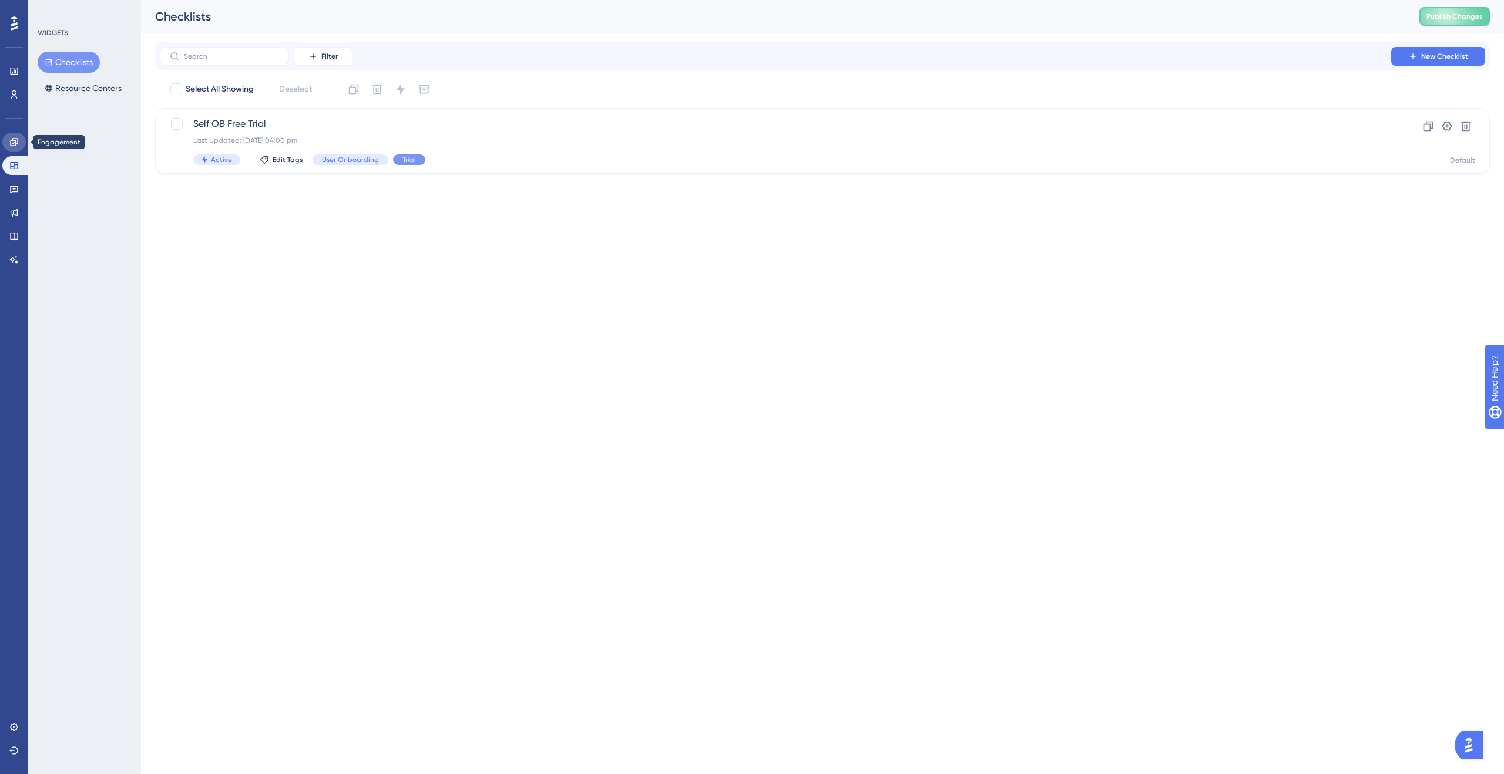
click at [14, 144] on icon at bounding box center [13, 141] width 9 height 9
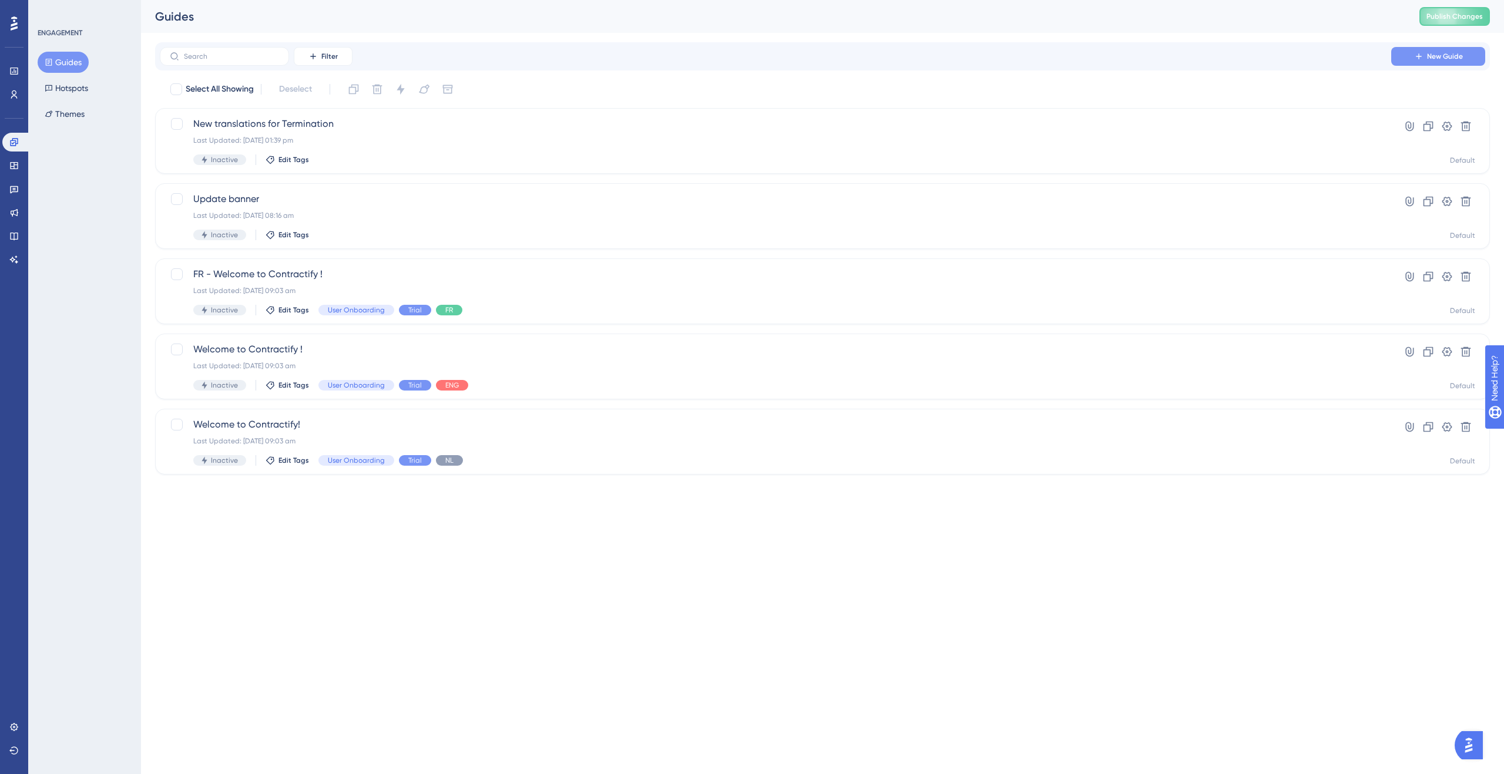
click at [1461, 62] on button "New Guide" at bounding box center [1438, 56] width 94 height 19
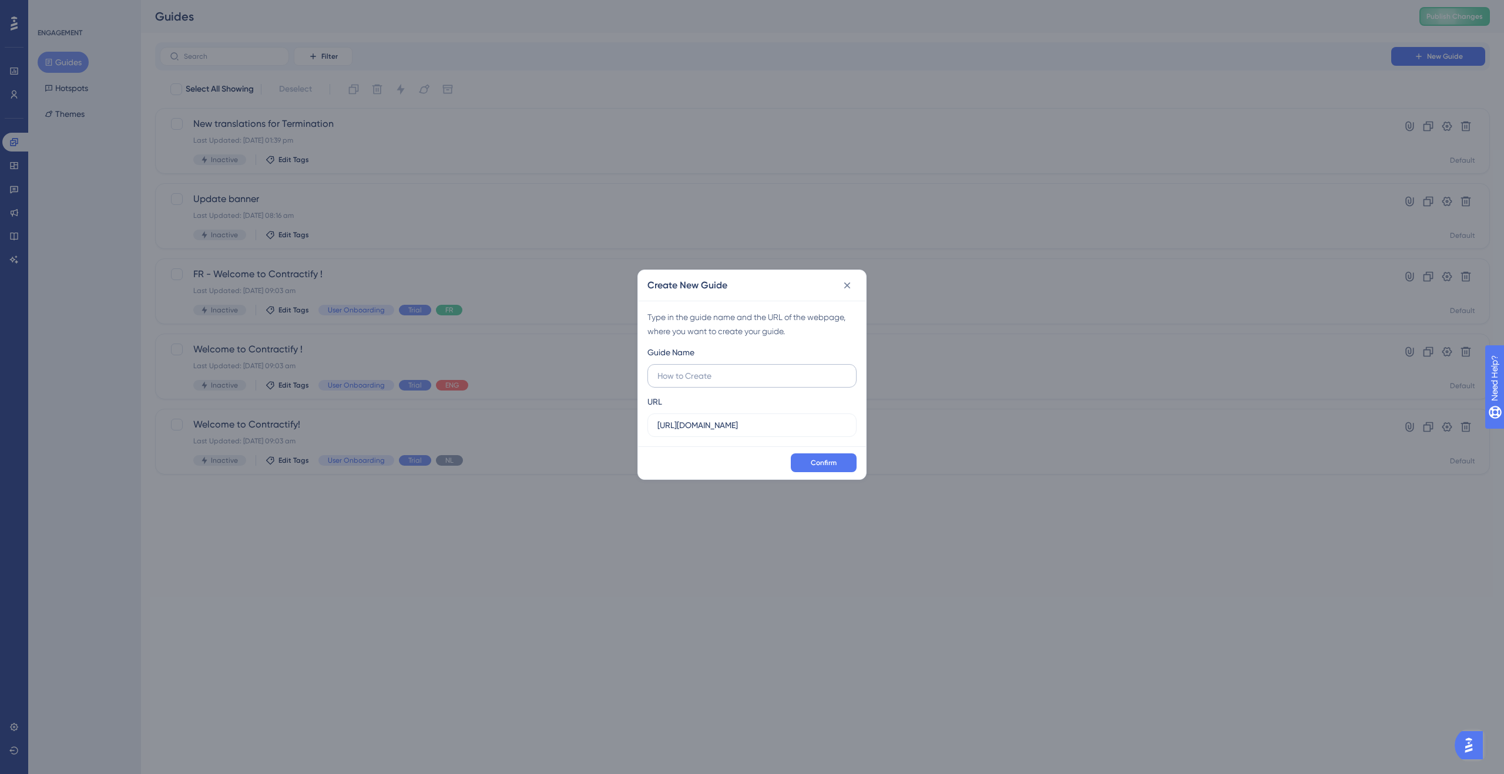
click at [772, 377] on input "text" at bounding box center [751, 376] width 189 height 13
type input "NPS"
click at [813, 465] on span "Confirm" at bounding box center [824, 462] width 26 height 9
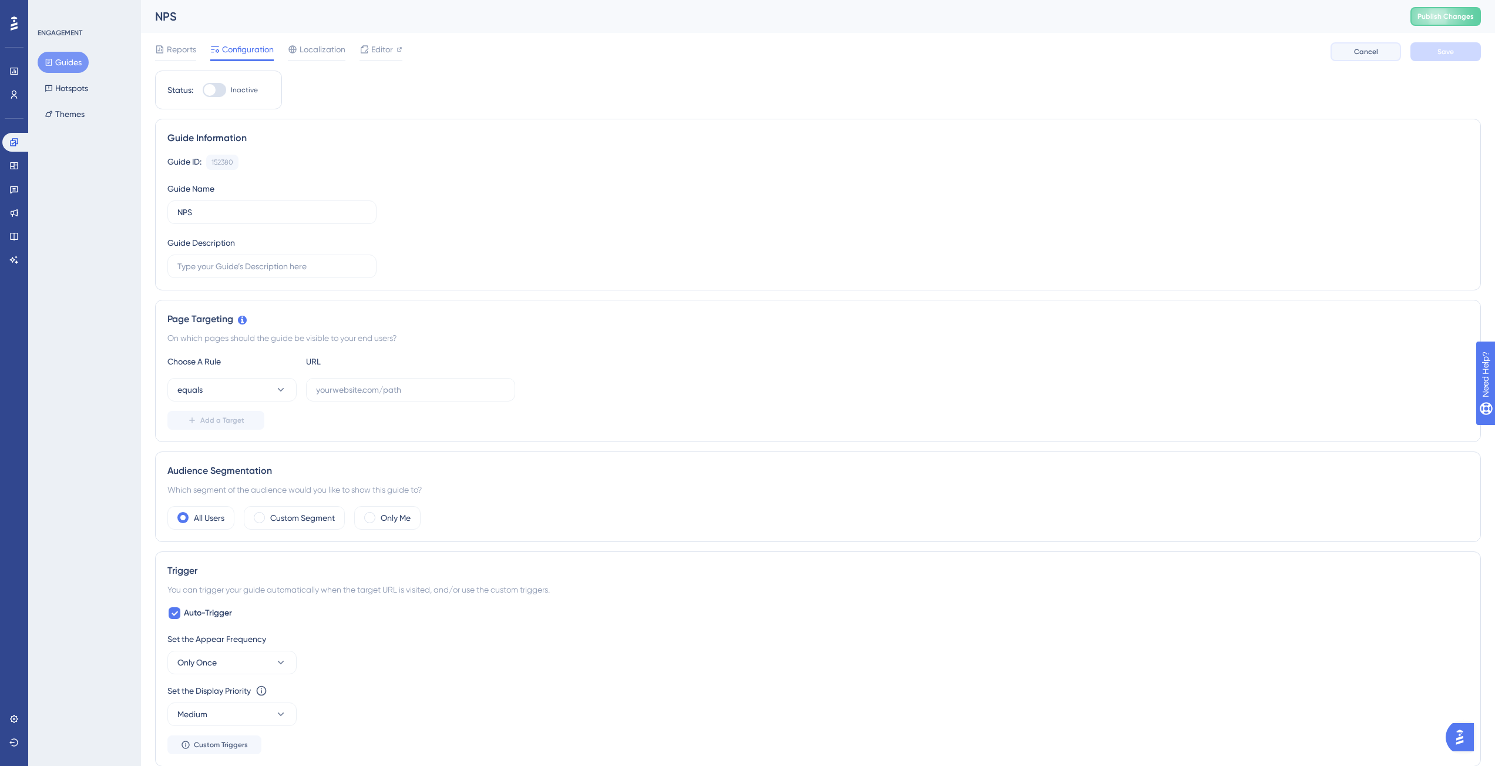
click at [1359, 55] on span "Cancel" at bounding box center [1366, 51] width 24 height 9
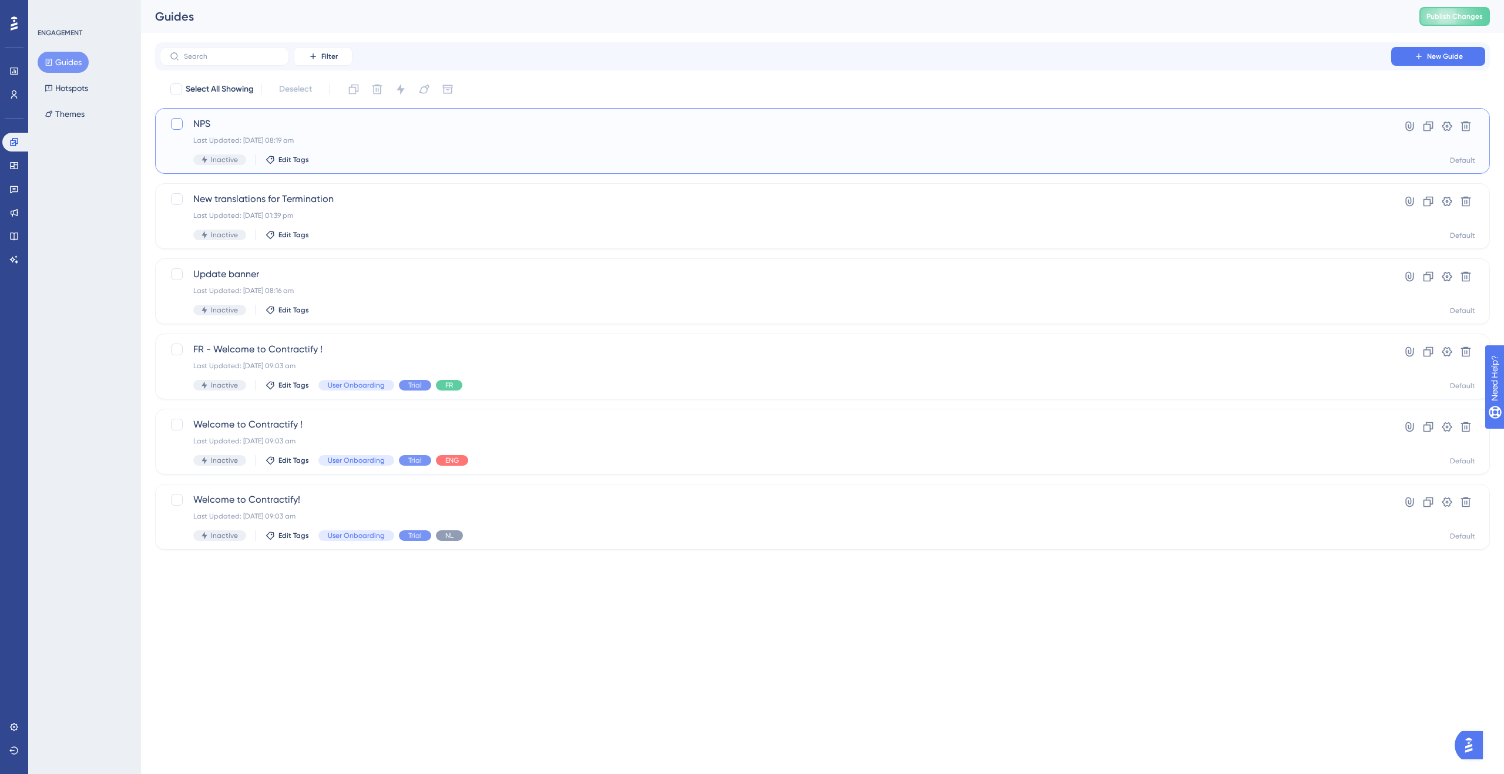
click at [178, 121] on div at bounding box center [177, 124] width 12 height 12
checkbox input "true"
click at [1468, 127] on icon at bounding box center [1466, 126] width 12 height 12
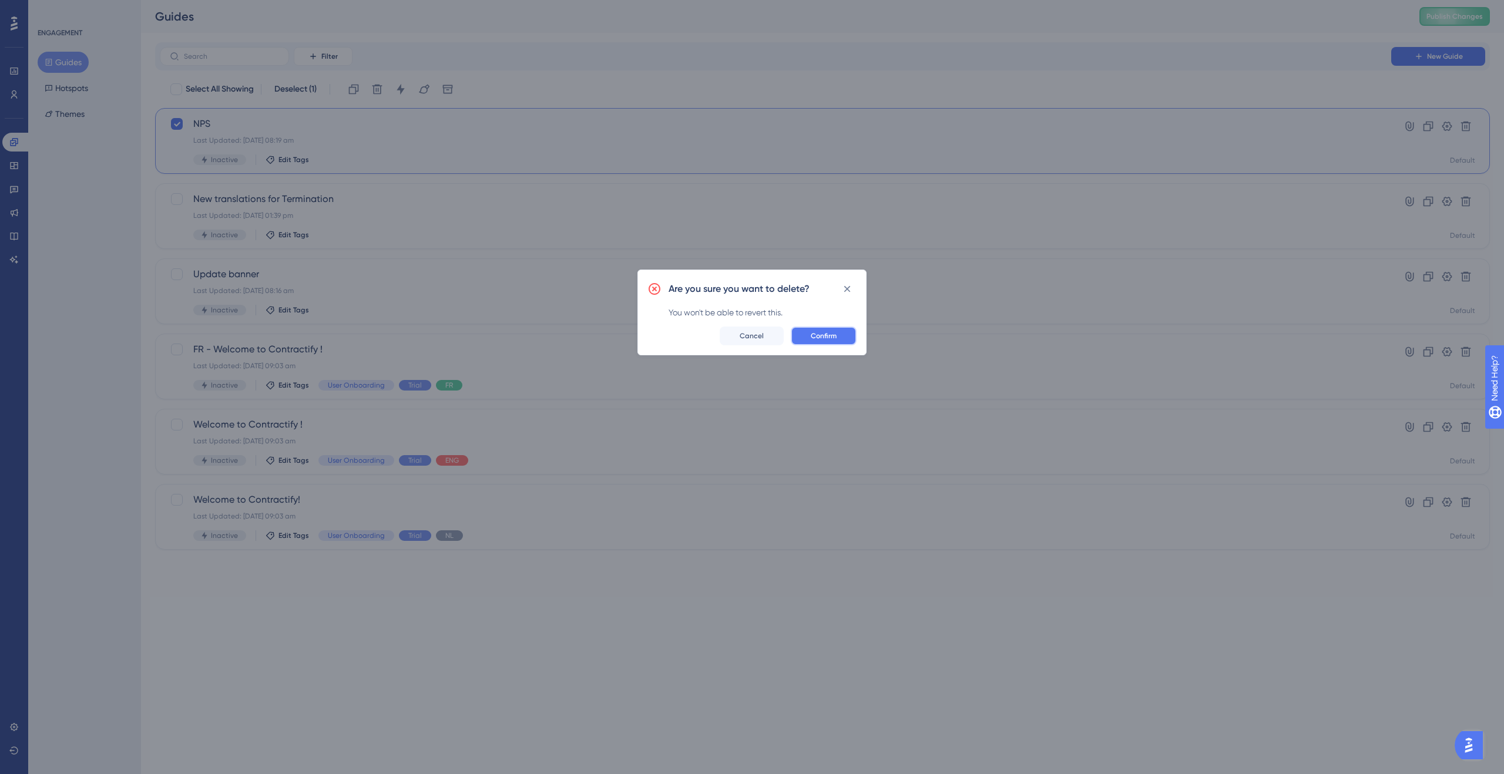
click at [821, 328] on button "Confirm" at bounding box center [824, 336] width 66 height 19
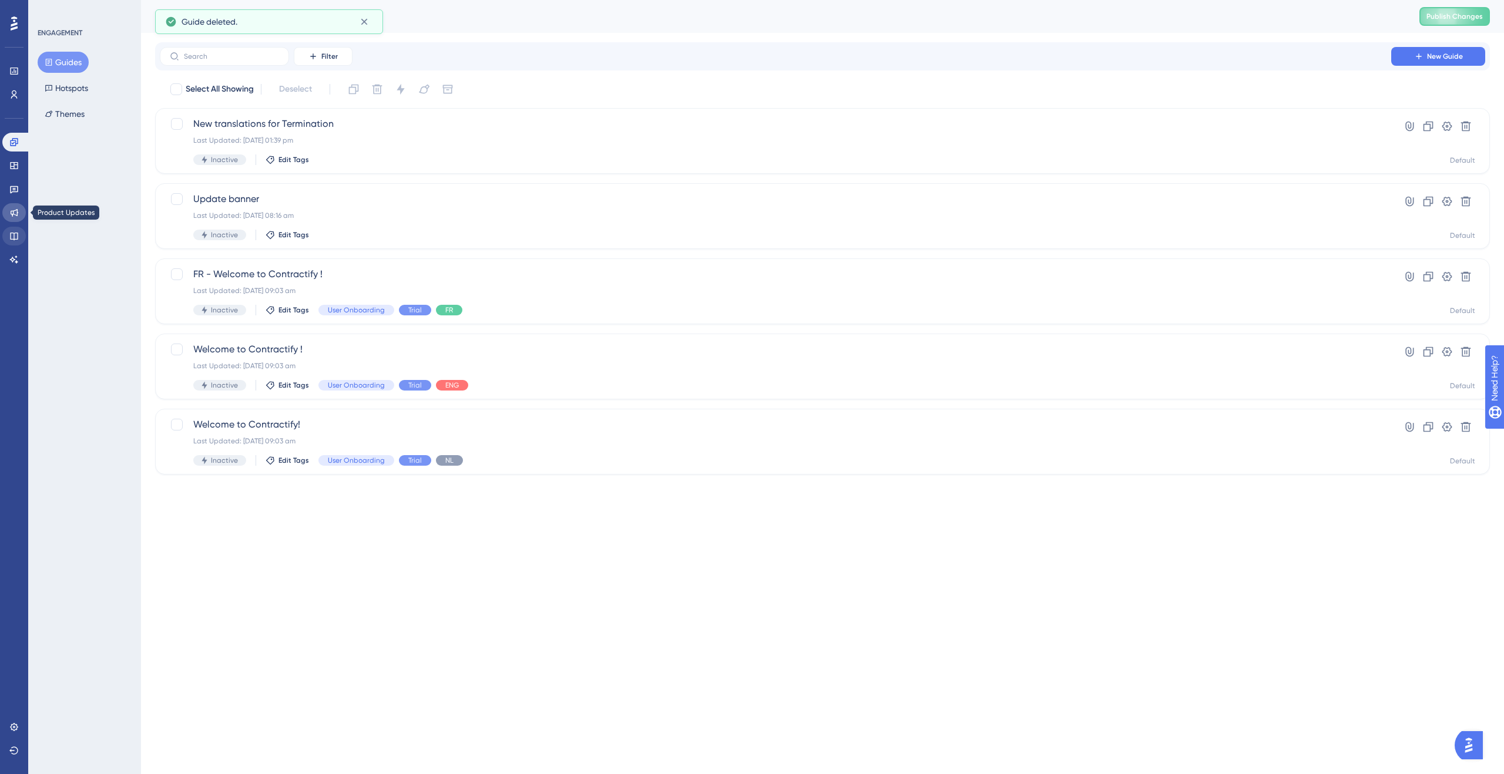
click at [16, 216] on icon at bounding box center [15, 213] width 8 height 8
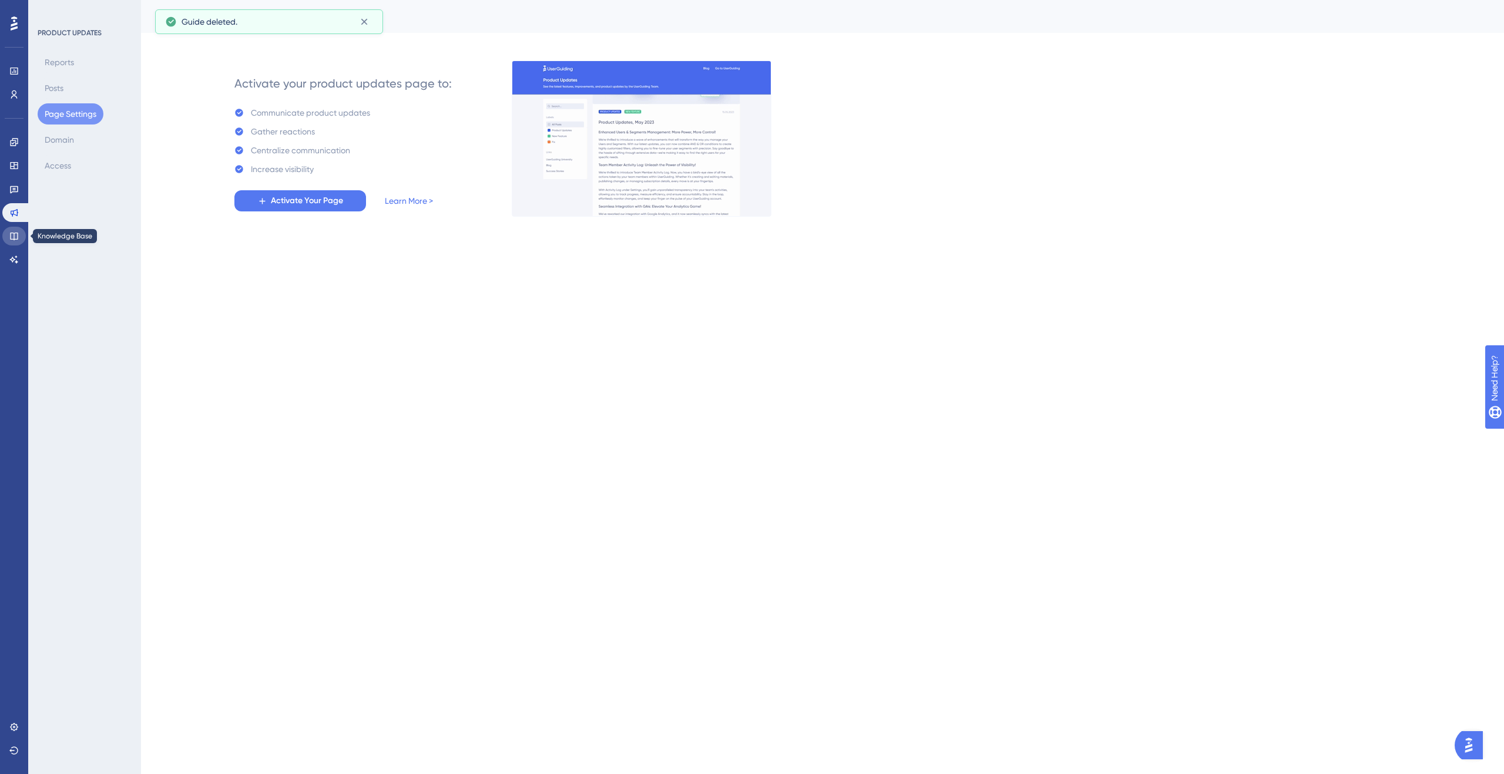
click at [18, 238] on icon at bounding box center [14, 237] width 8 height 8
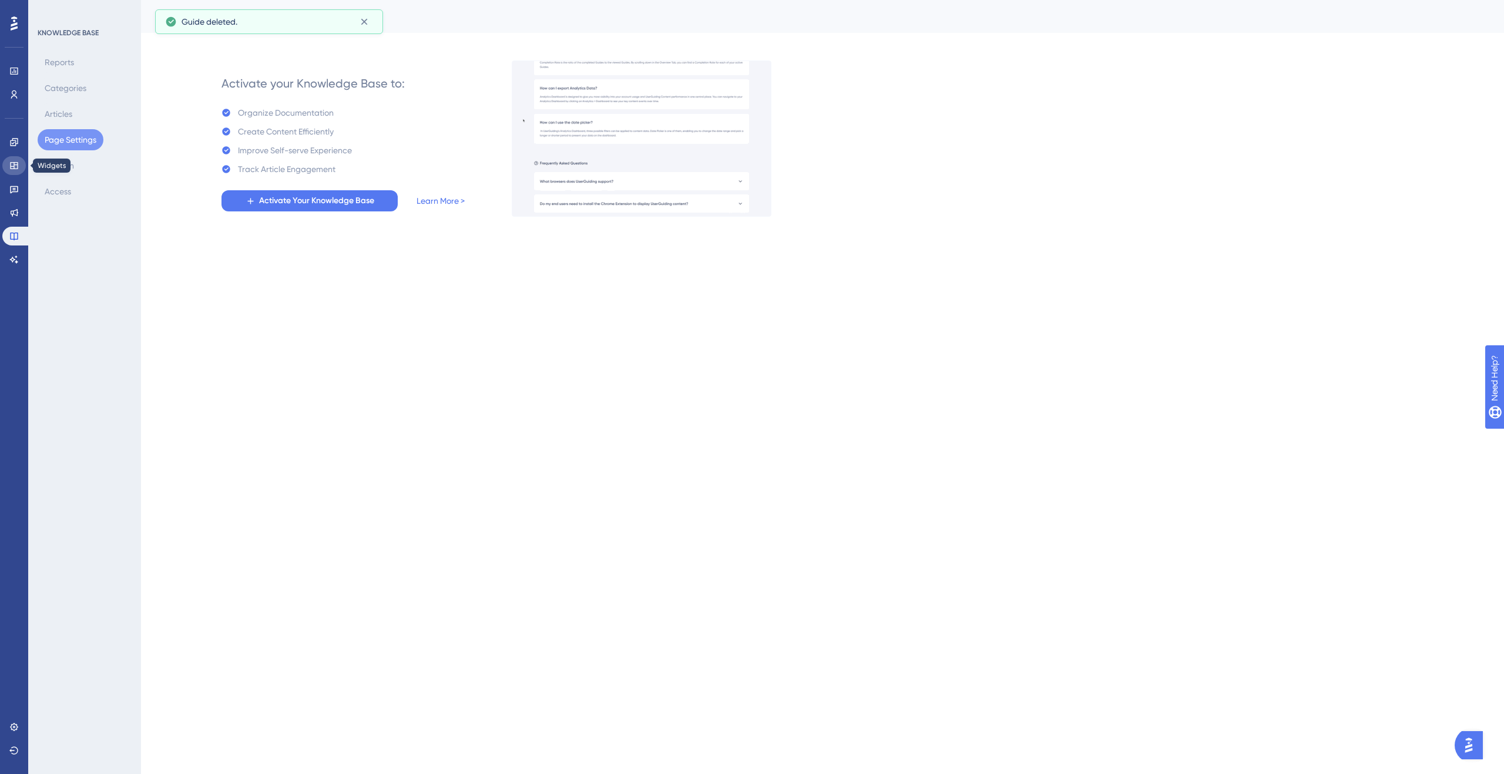
click at [14, 172] on link at bounding box center [13, 165] width 23 height 19
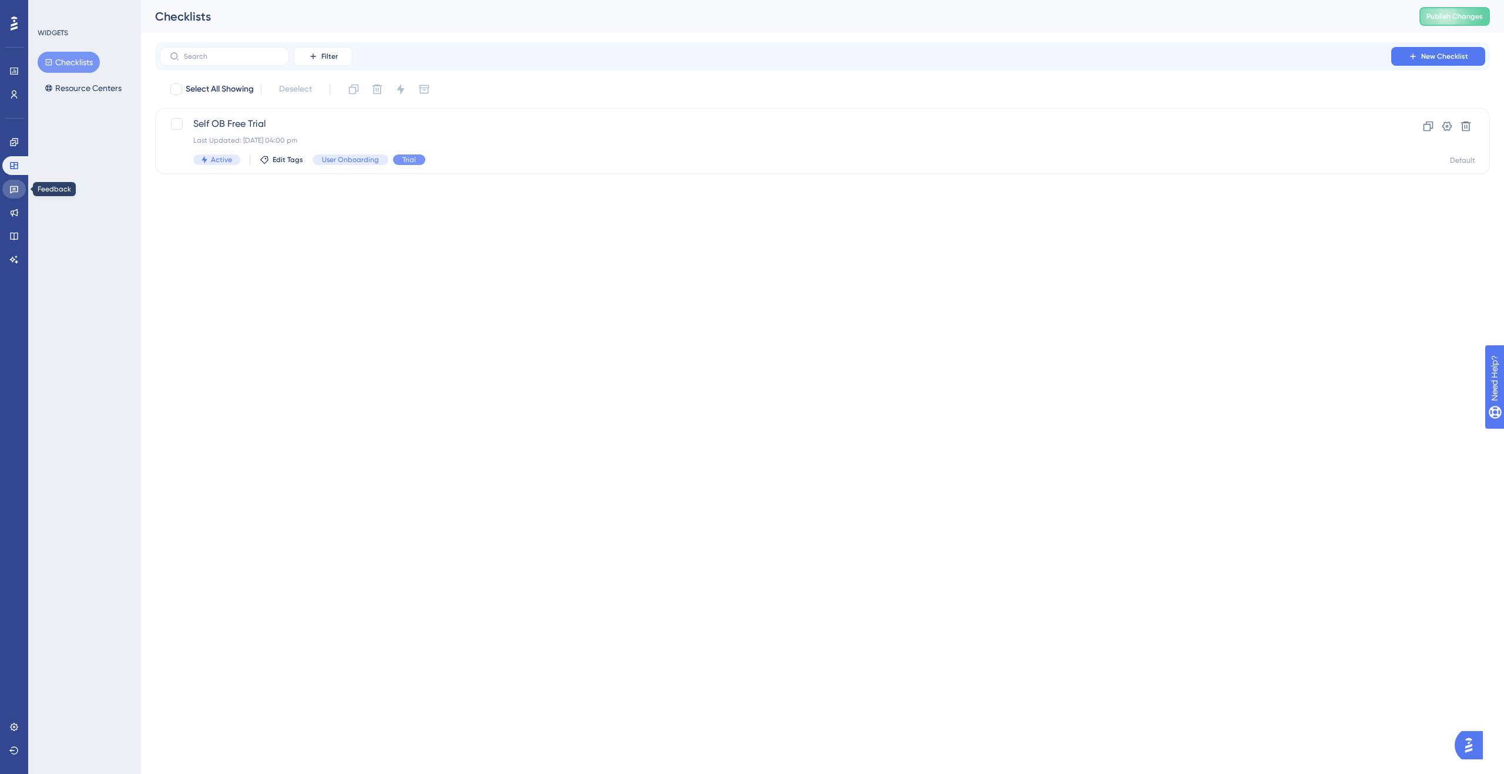
click at [16, 180] on link at bounding box center [13, 189] width 23 height 19
click at [333, 133] on div "NPS Survey Last Updated: 24 Jul 2025 01:37 pm Inactive Edit Tags" at bounding box center [775, 141] width 1164 height 48
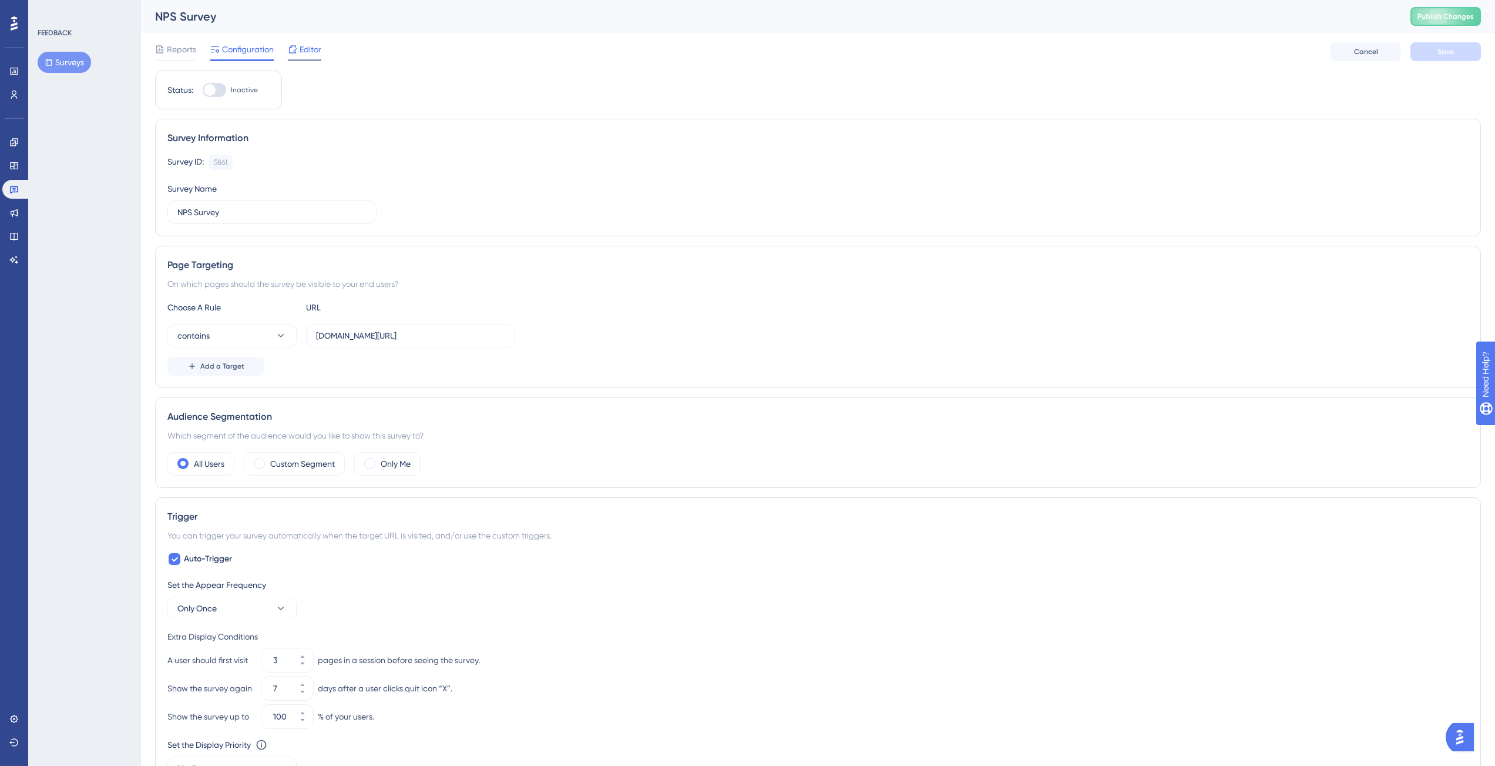
click at [304, 45] on span "Editor" at bounding box center [311, 49] width 22 height 14
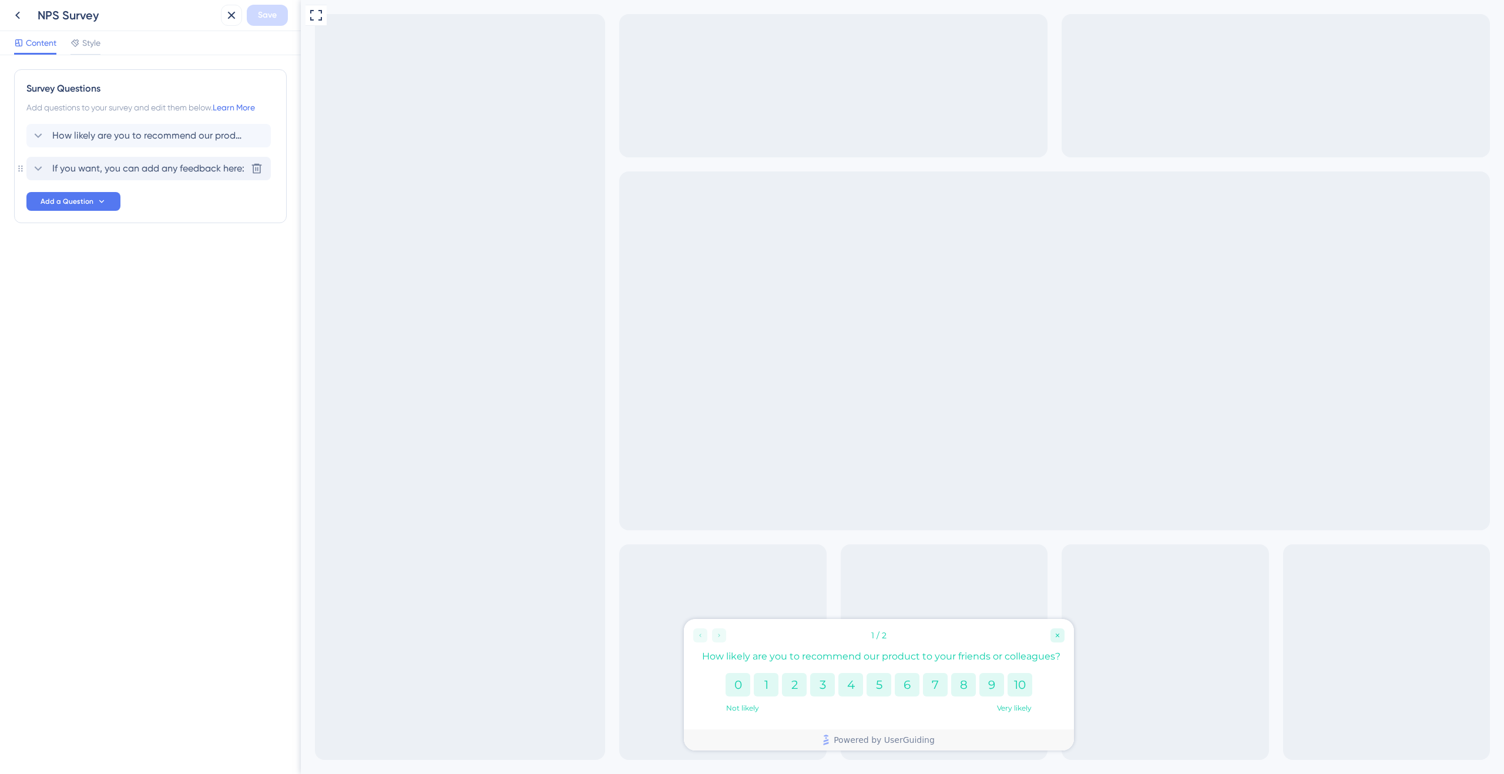
click at [189, 164] on span "If you want, you can add any feedback here:" at bounding box center [148, 169] width 192 height 14
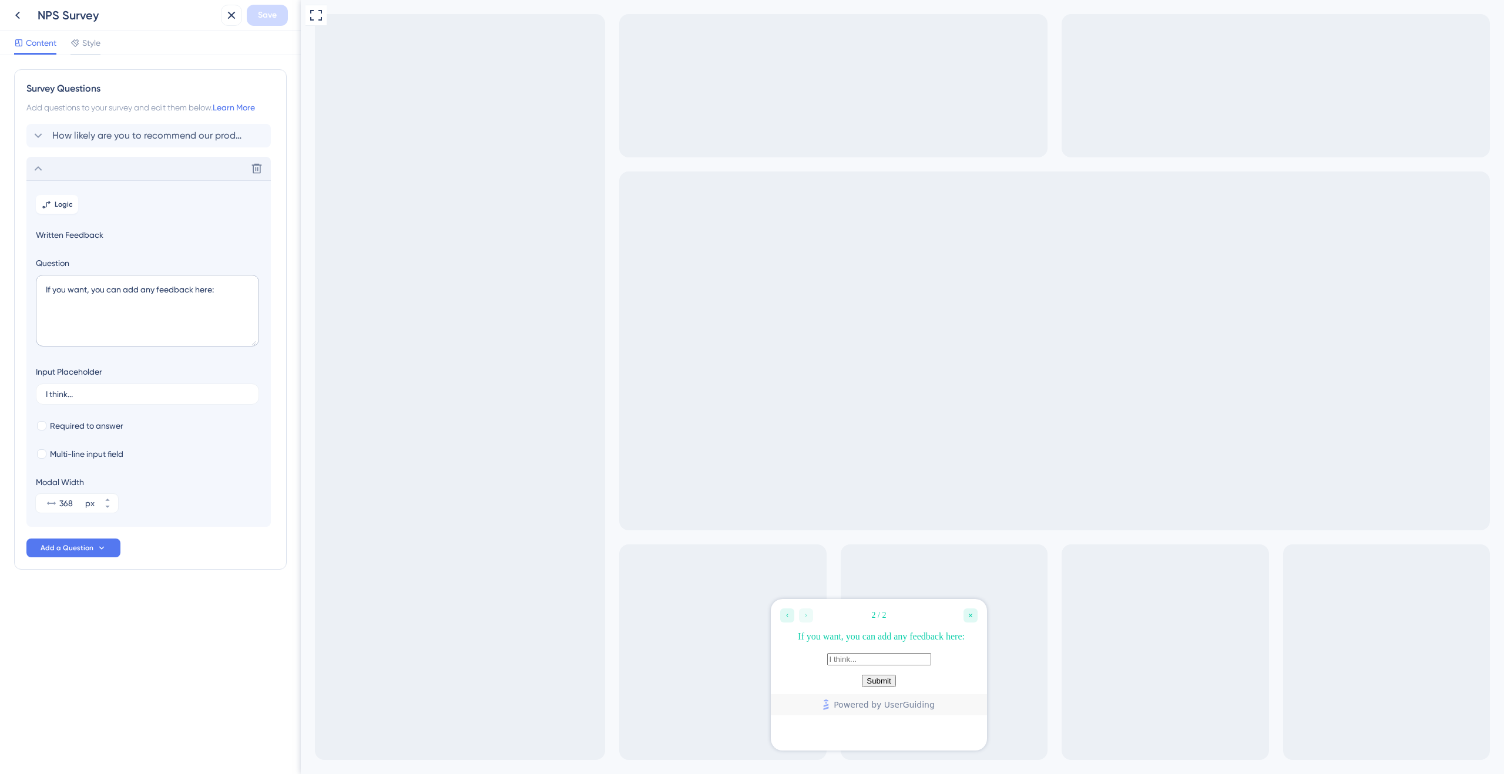
click at [857, 693] on div "2 / 2 If you want, you can add any feedback here: Submit Powered by UserGuiding" at bounding box center [879, 657] width 216 height 116
click at [788, 617] on icon "Go to Question 1" at bounding box center [787, 616] width 2 height 4
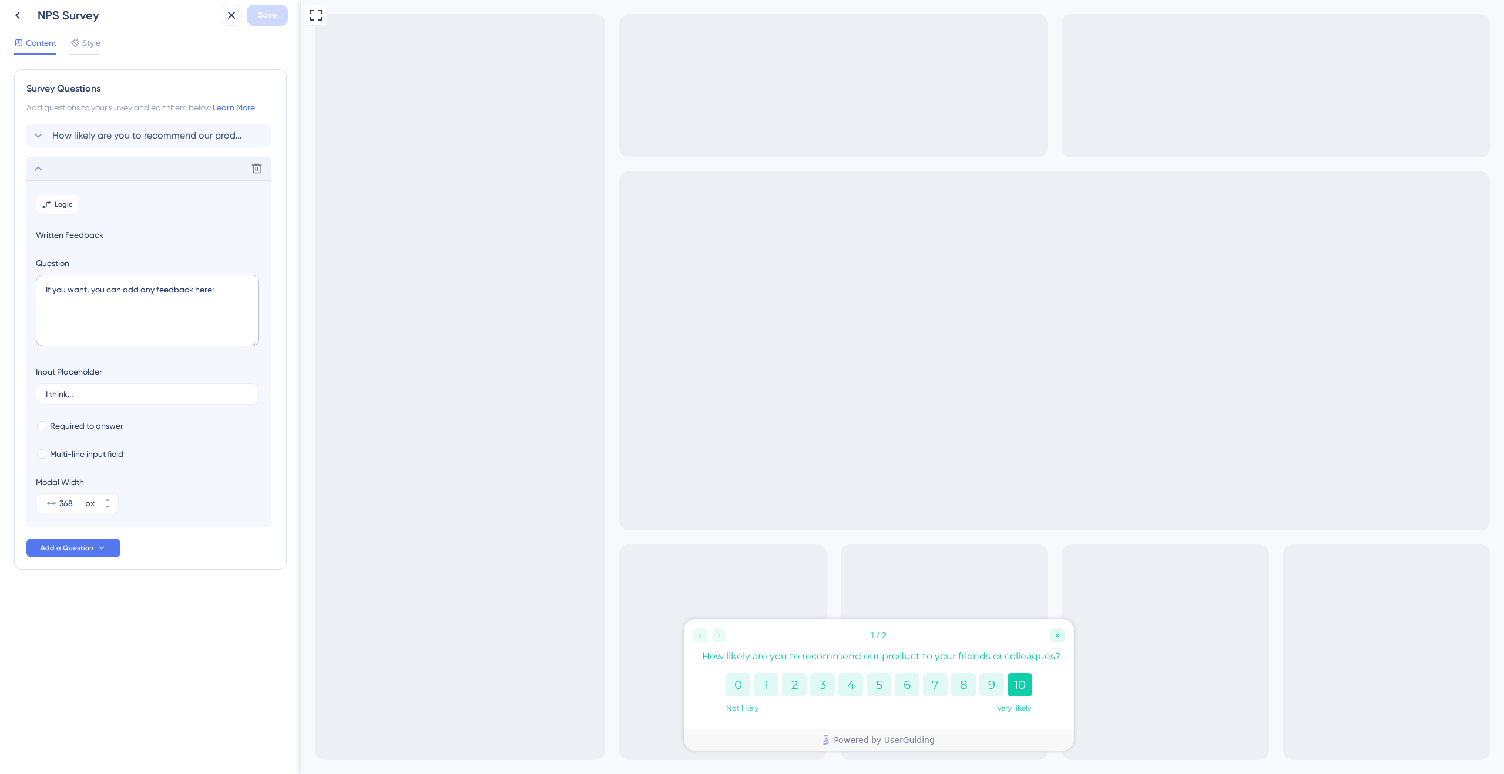
click at [1019, 687] on button "10" at bounding box center [1020, 684] width 25 height 23
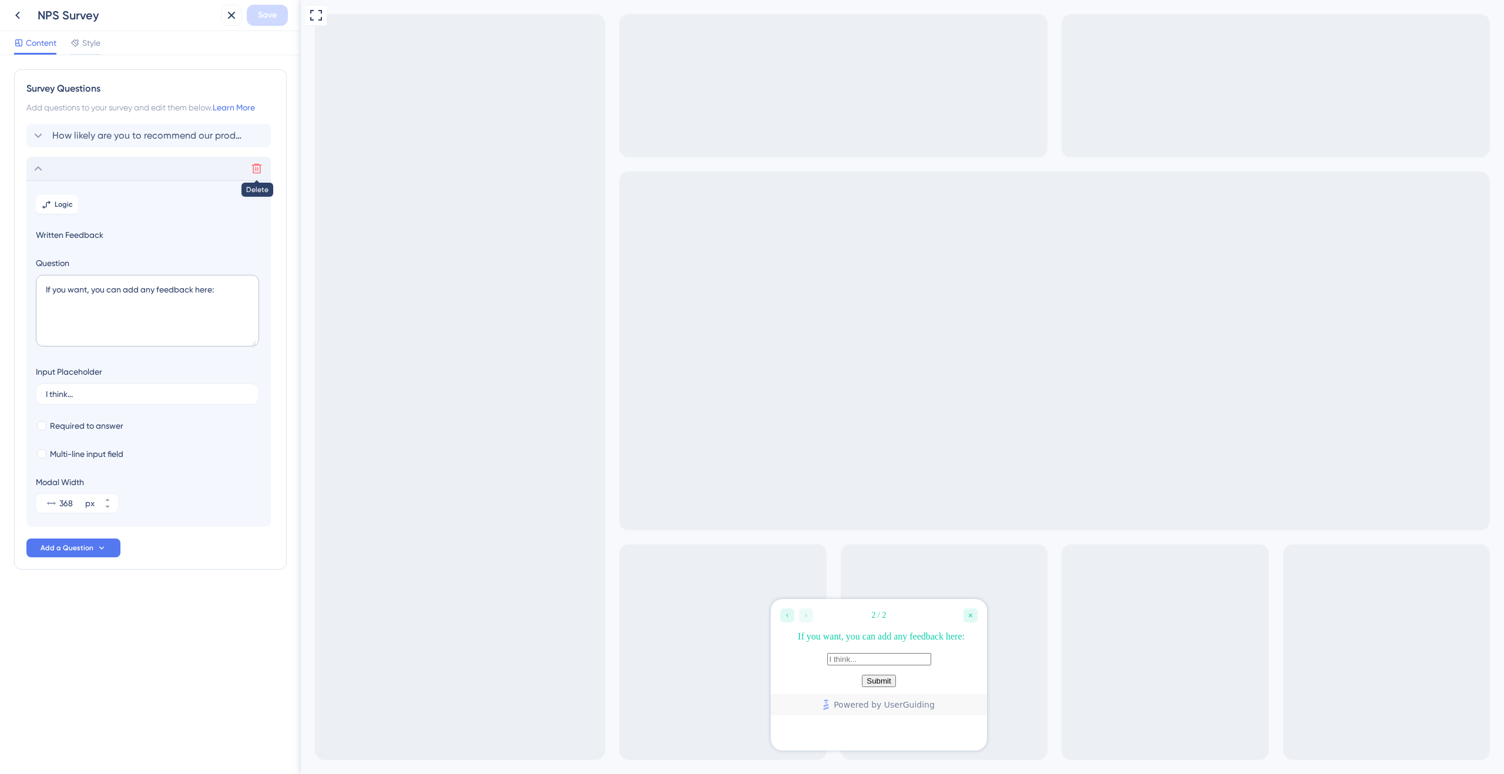
click at [260, 167] on icon at bounding box center [257, 169] width 12 height 12
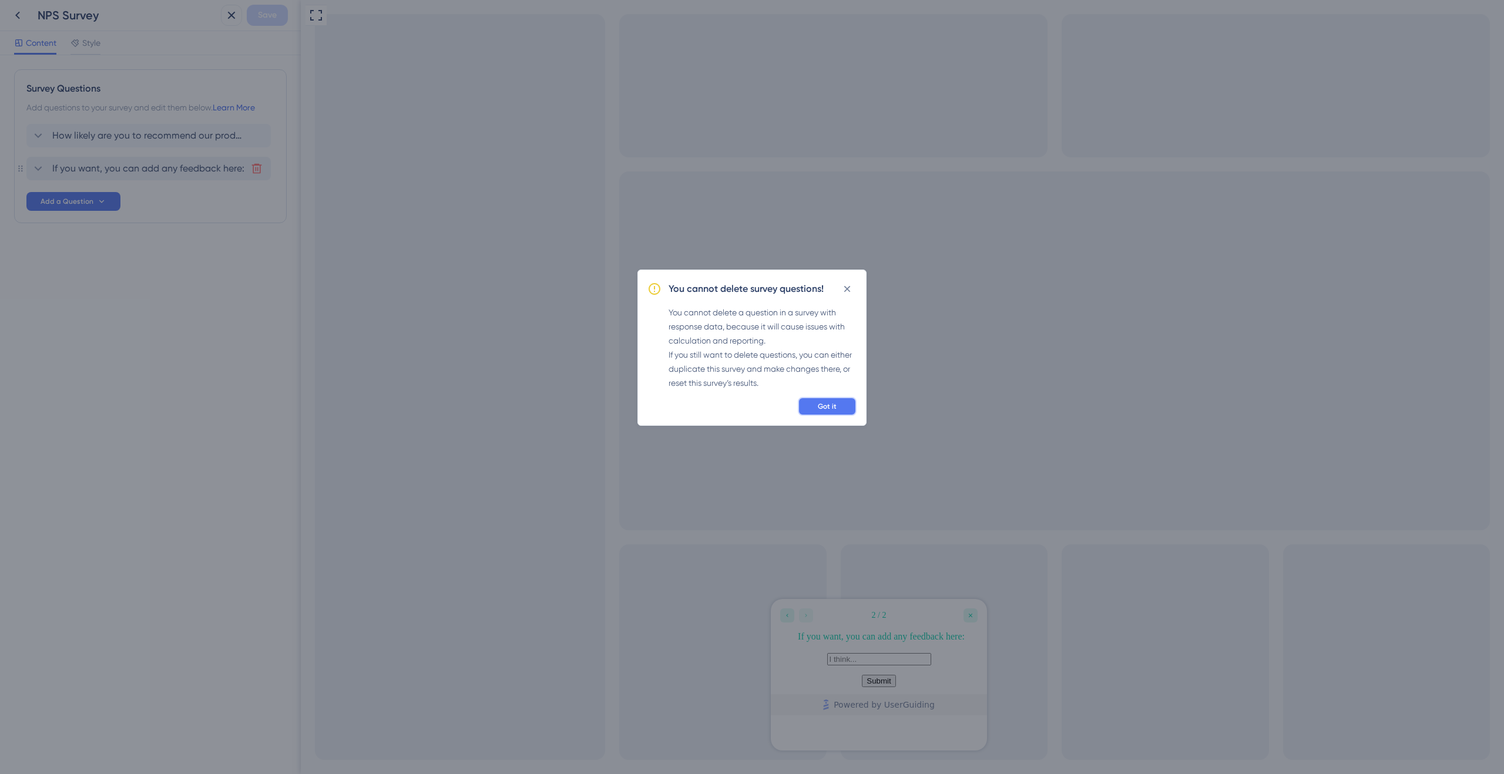
click at [836, 411] on button "Got it" at bounding box center [827, 406] width 59 height 19
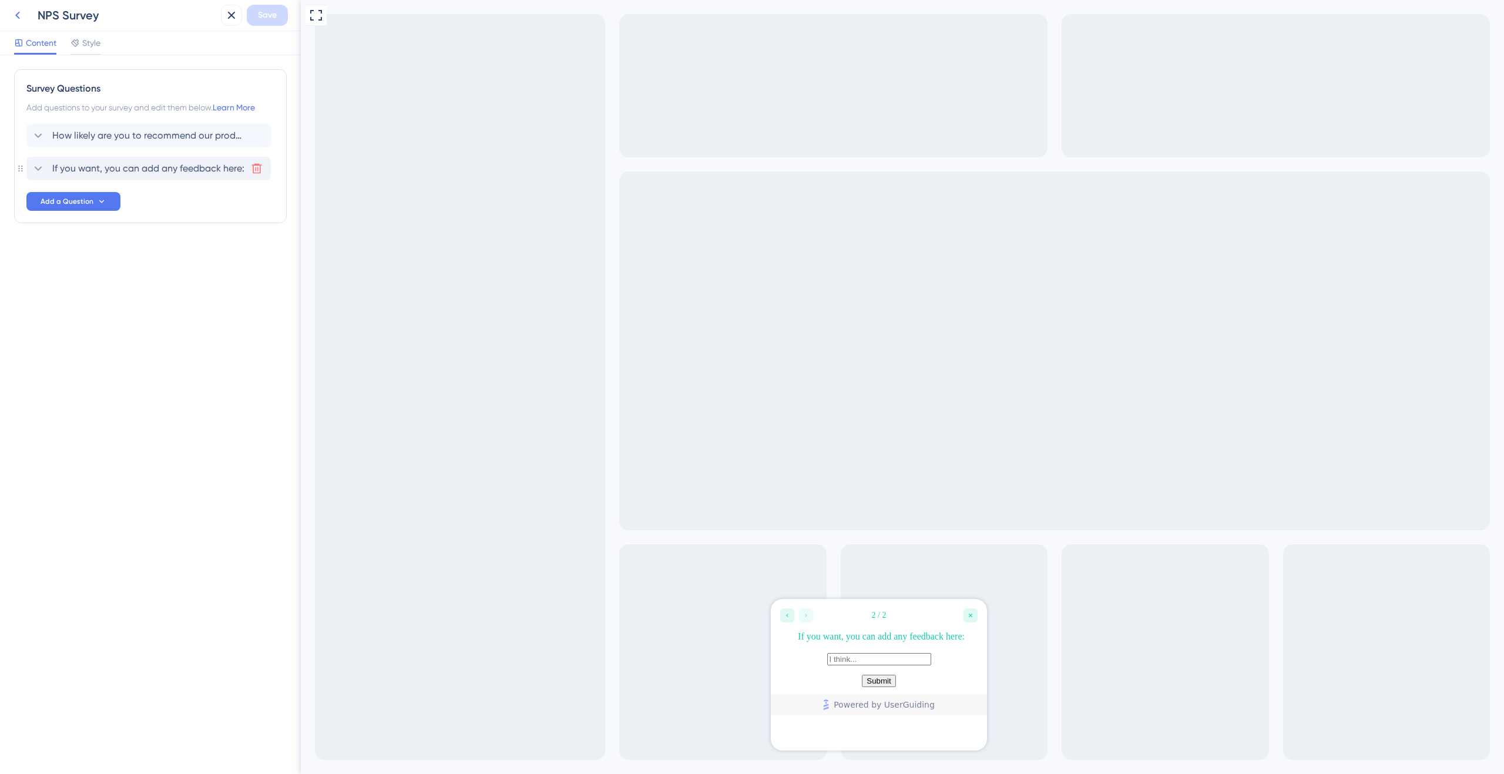
click at [11, 16] on icon at bounding box center [18, 15] width 14 height 14
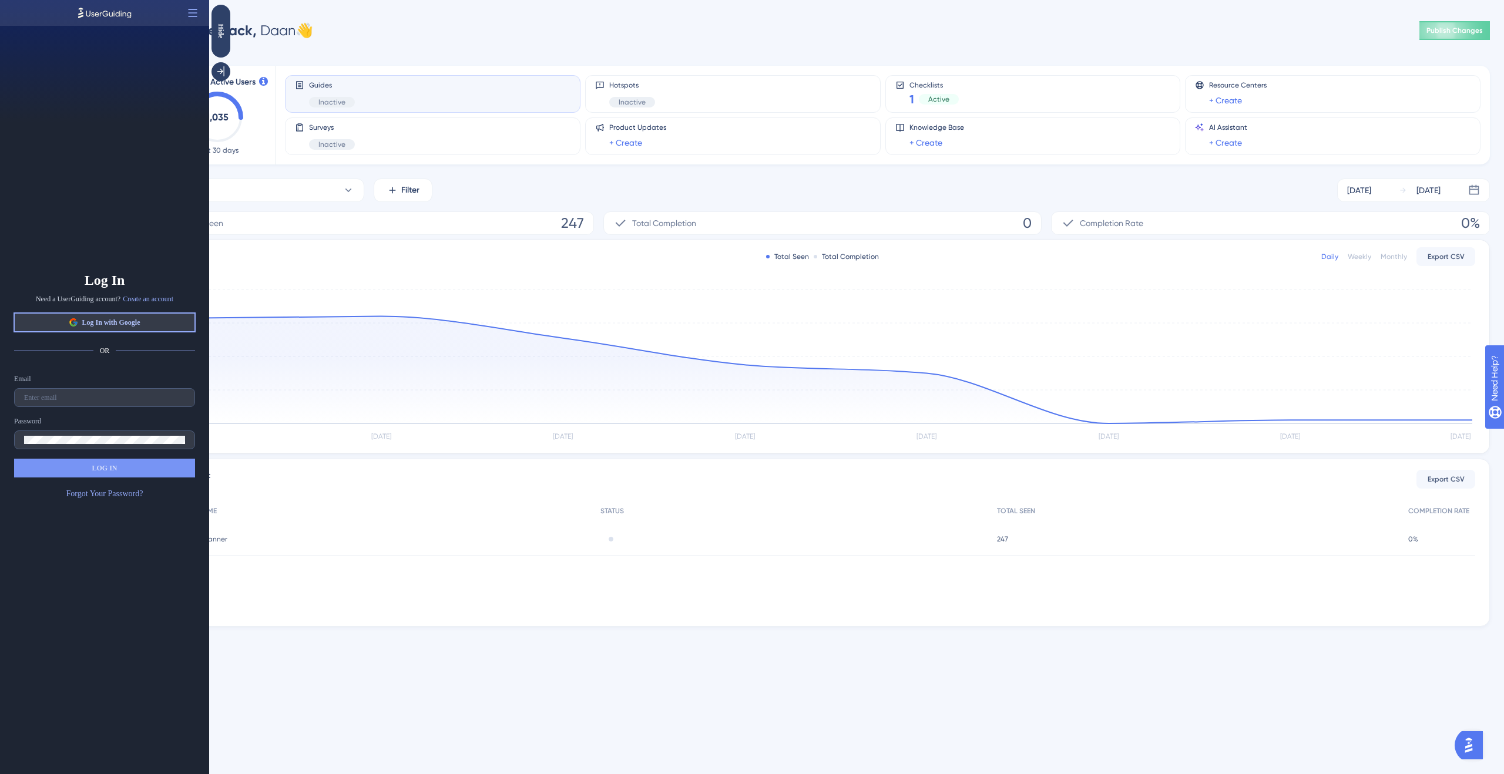
click at [132, 320] on span "Log In with Google" at bounding box center [111, 322] width 58 height 9
click at [0, 0] on div "Log In Need a UserGuiding account? Create an account Log In with Google OR Emai…" at bounding box center [104, 387] width 209 height 774
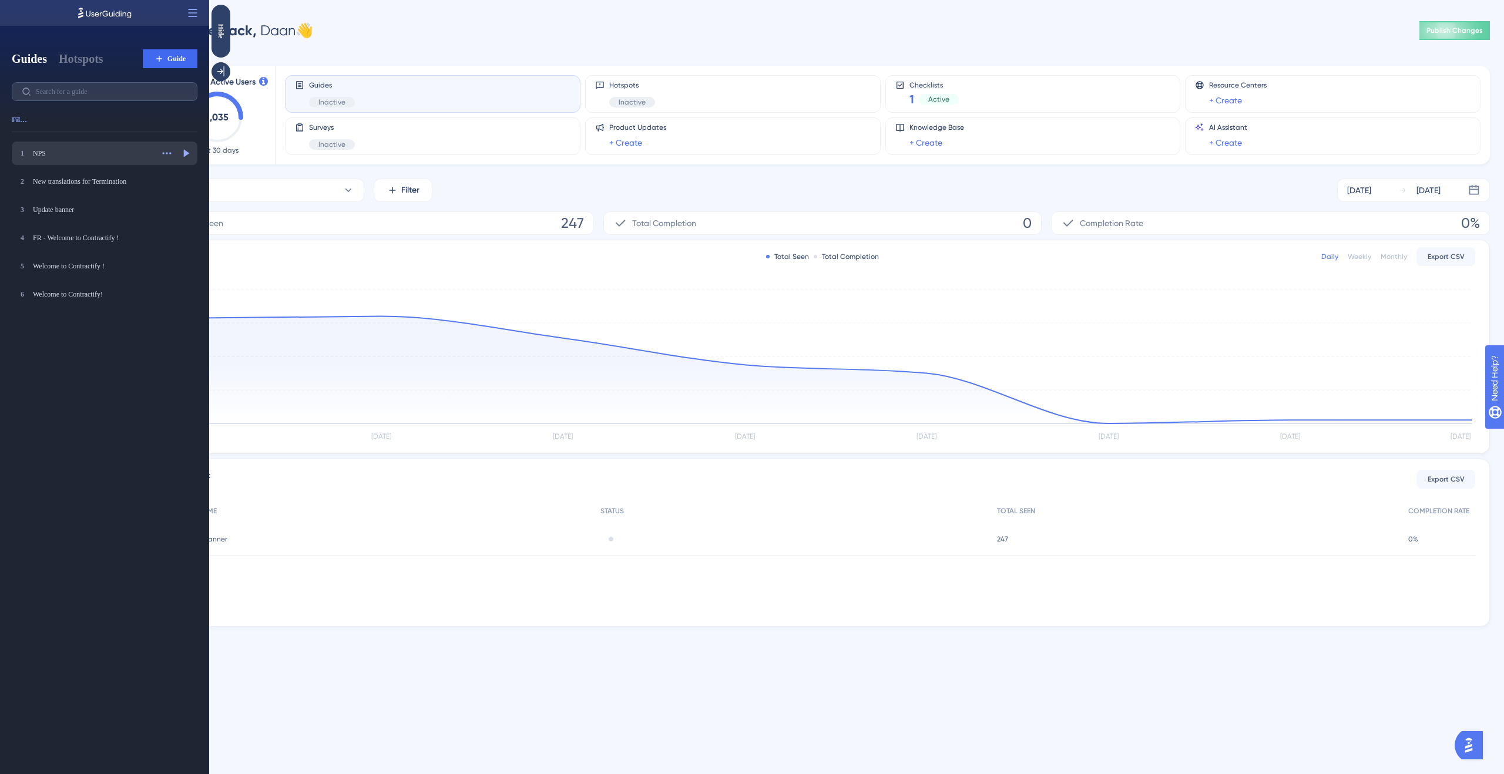
click at [48, 154] on div "NPS" at bounding box center [93, 153] width 120 height 9
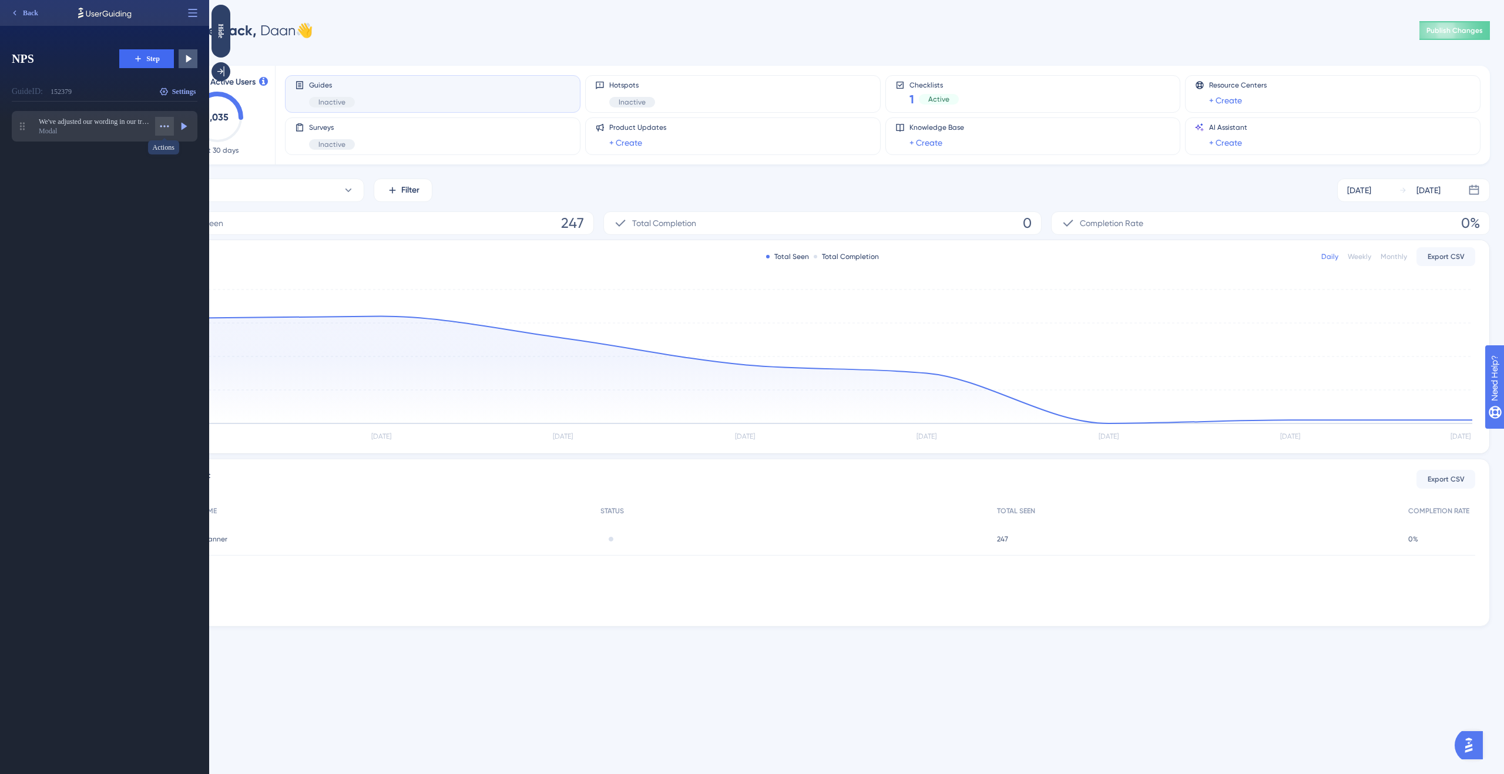
click at [162, 122] on icon at bounding box center [165, 126] width 12 height 12
click at [134, 210] on div "[PERSON_NAME]" at bounding box center [133, 211] width 72 height 19
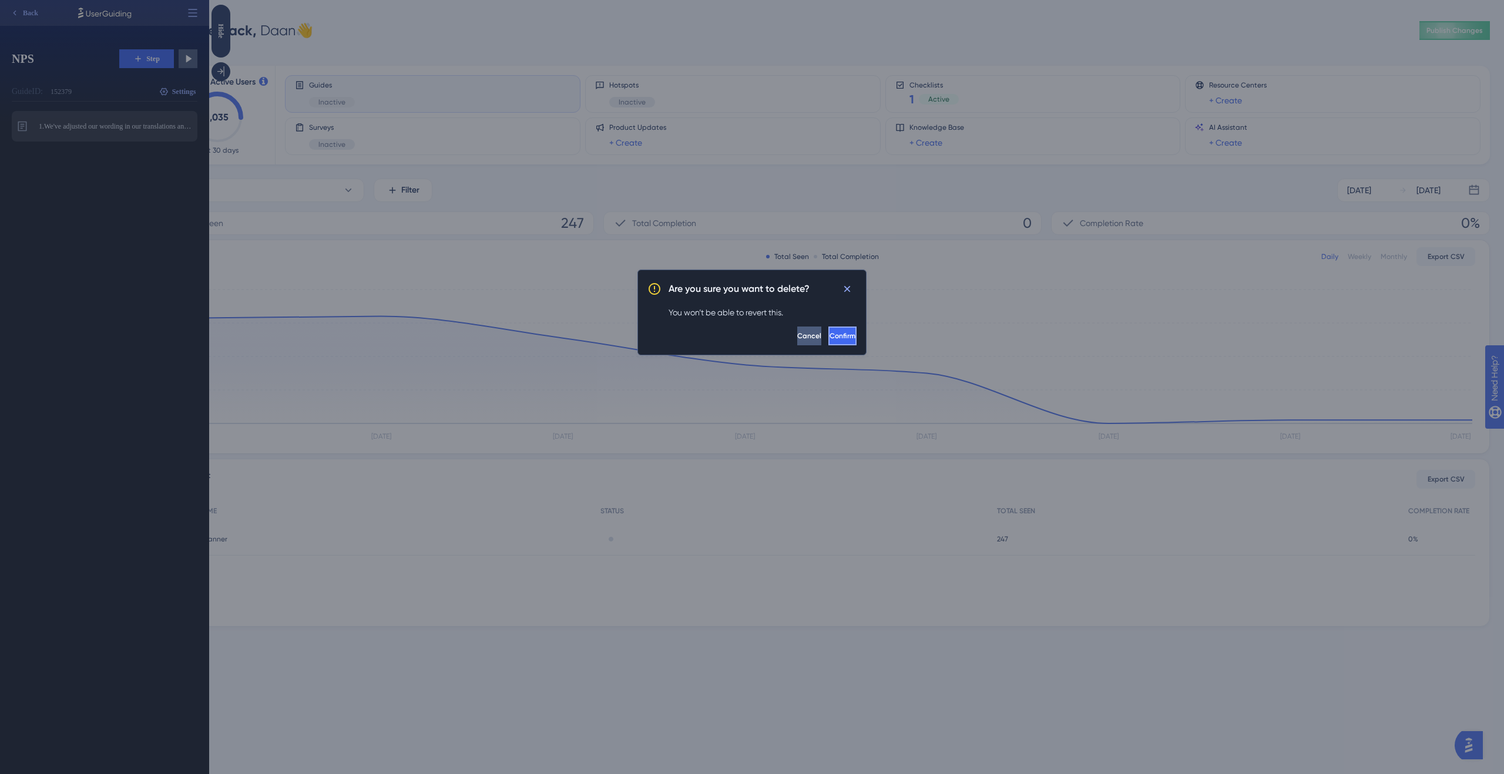
click at [830, 335] on span "Confirm" at bounding box center [843, 335] width 26 height 9
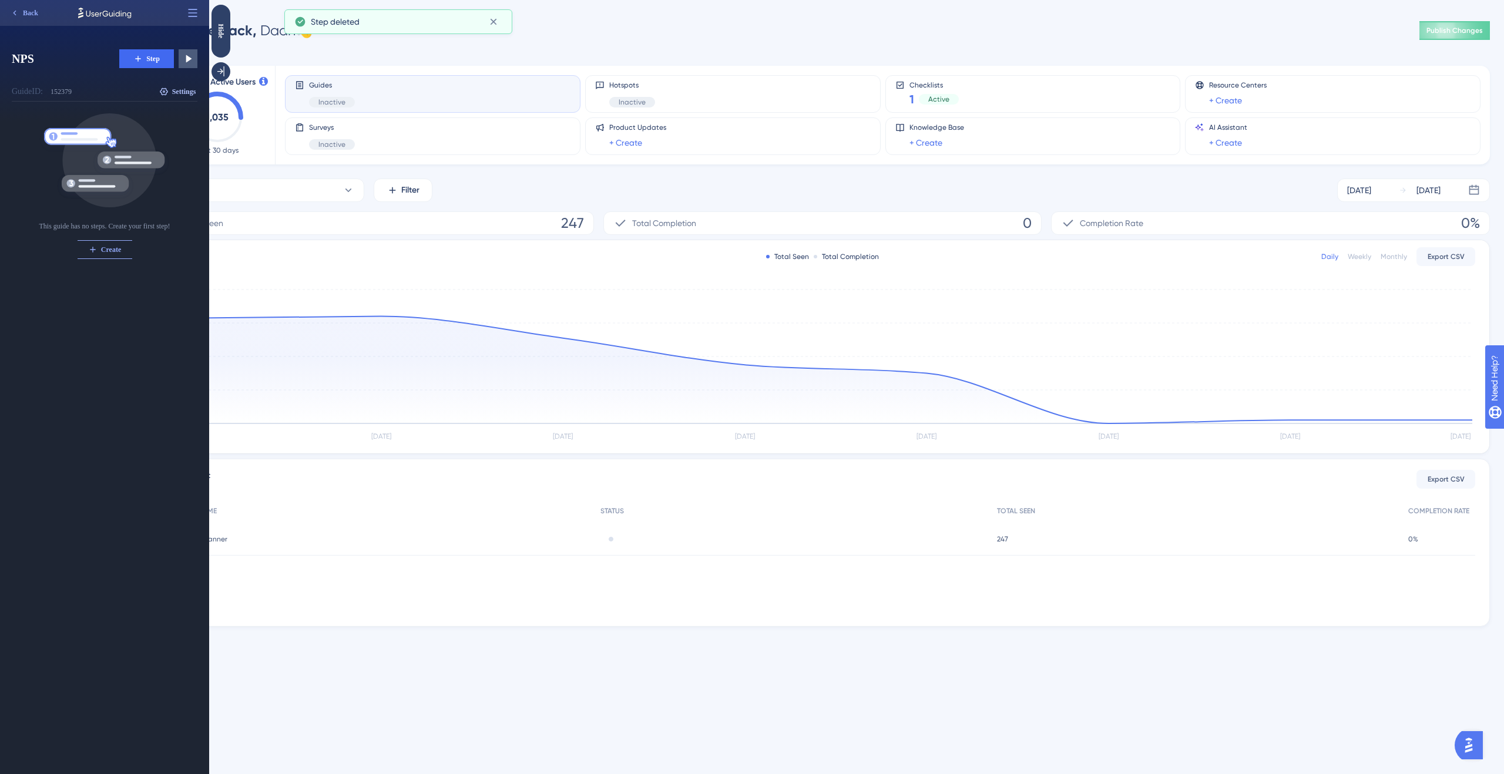
click at [176, 90] on span "Settings" at bounding box center [184, 91] width 24 height 9
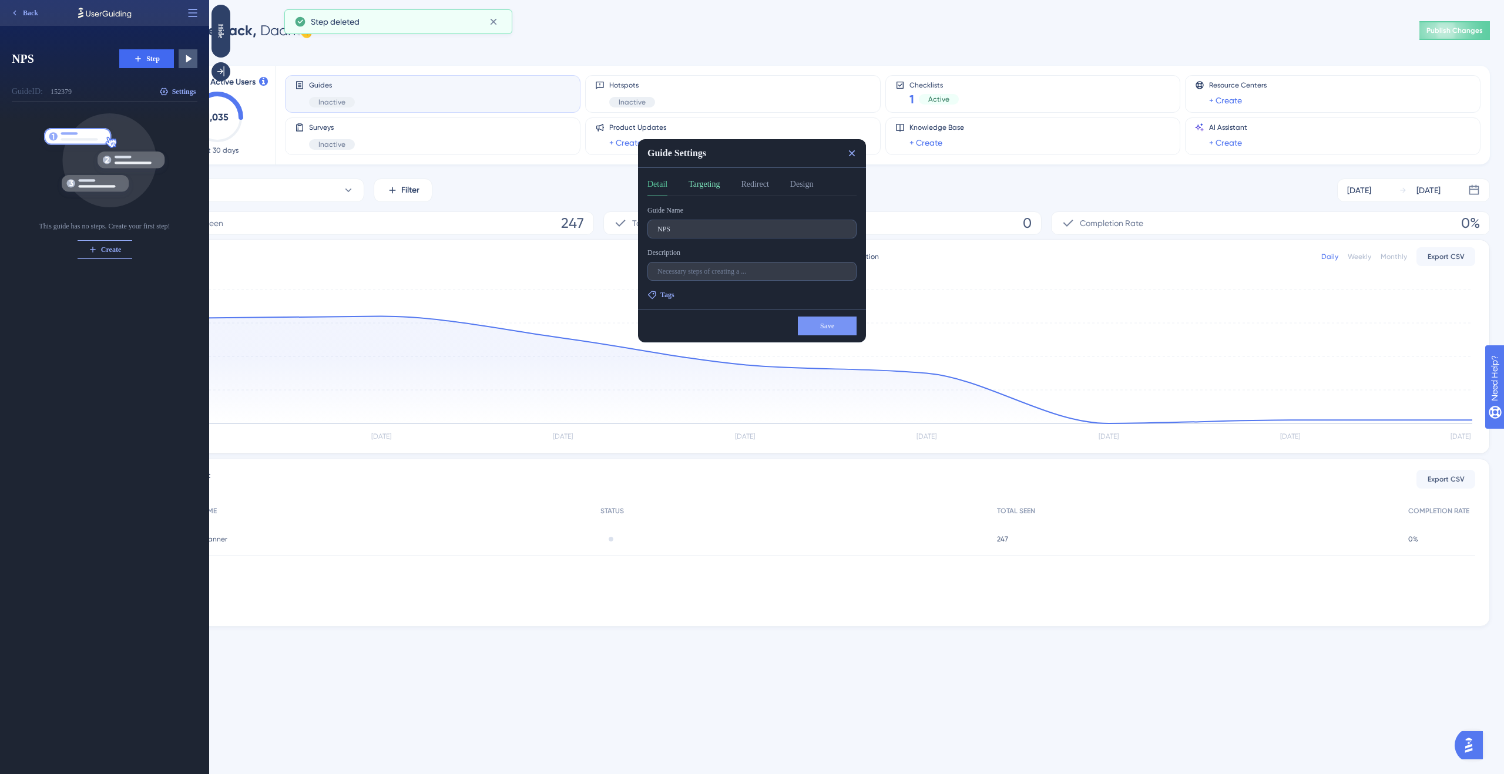
click at [697, 183] on button "Targeting" at bounding box center [704, 186] width 31 height 19
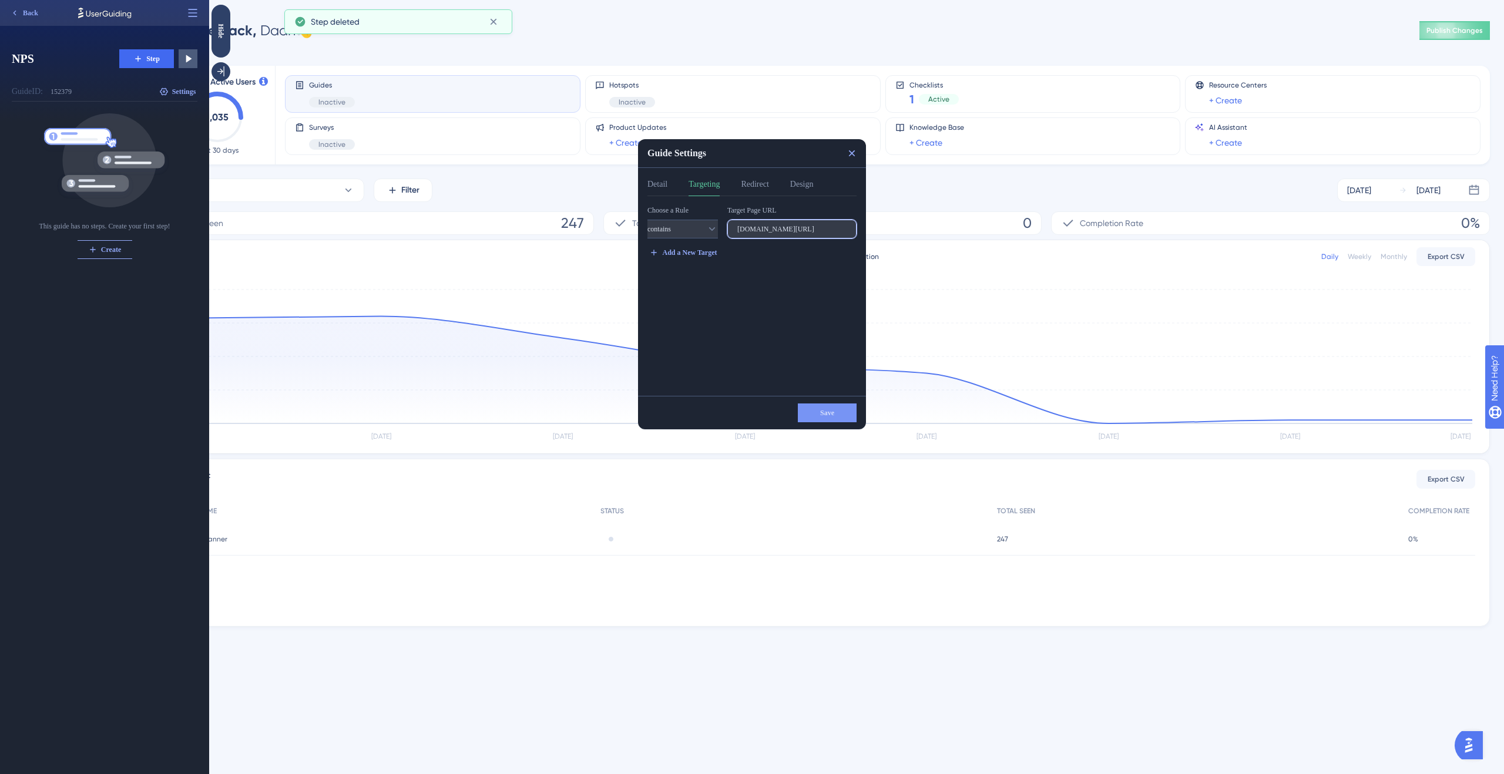
drag, startPoint x: 789, startPoint y: 224, endPoint x: 828, endPoint y: 226, distance: 39.4
click at [857, 222] on div "Choose a Rule contains Target Page URL [DOMAIN_NAME][URL] Add a New Target" at bounding box center [755, 296] width 216 height 181
drag, startPoint x: 825, startPoint y: 226, endPoint x: 895, endPoint y: 227, distance: 69.9
click at [895, 0] on html "Guide Settings Detail Targeting Redirect Design Choose a Rule contains Target P…" at bounding box center [856, 0] width 1295 height 0
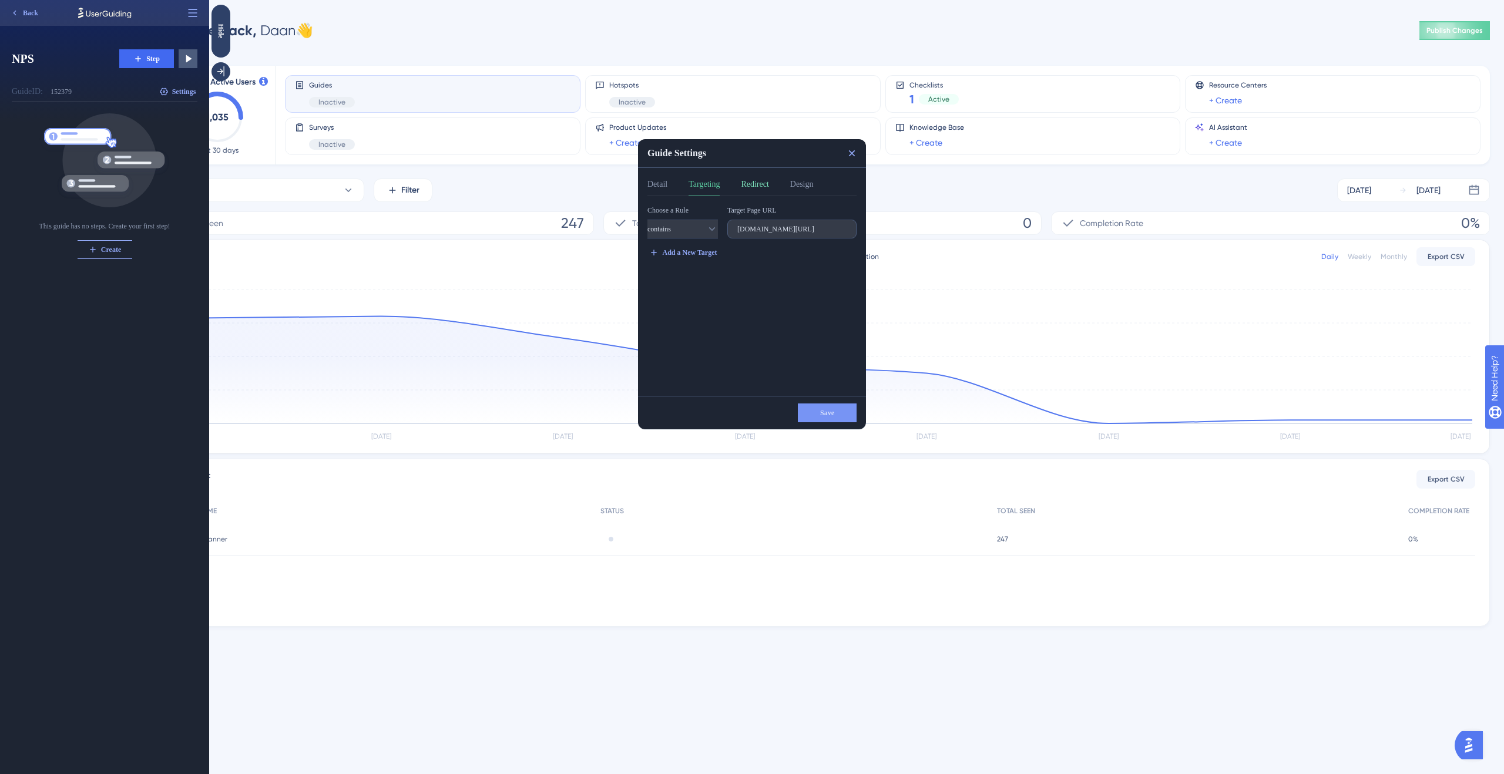
scroll to position [0, 0]
click at [757, 190] on button "Redirect" at bounding box center [755, 186] width 28 height 19
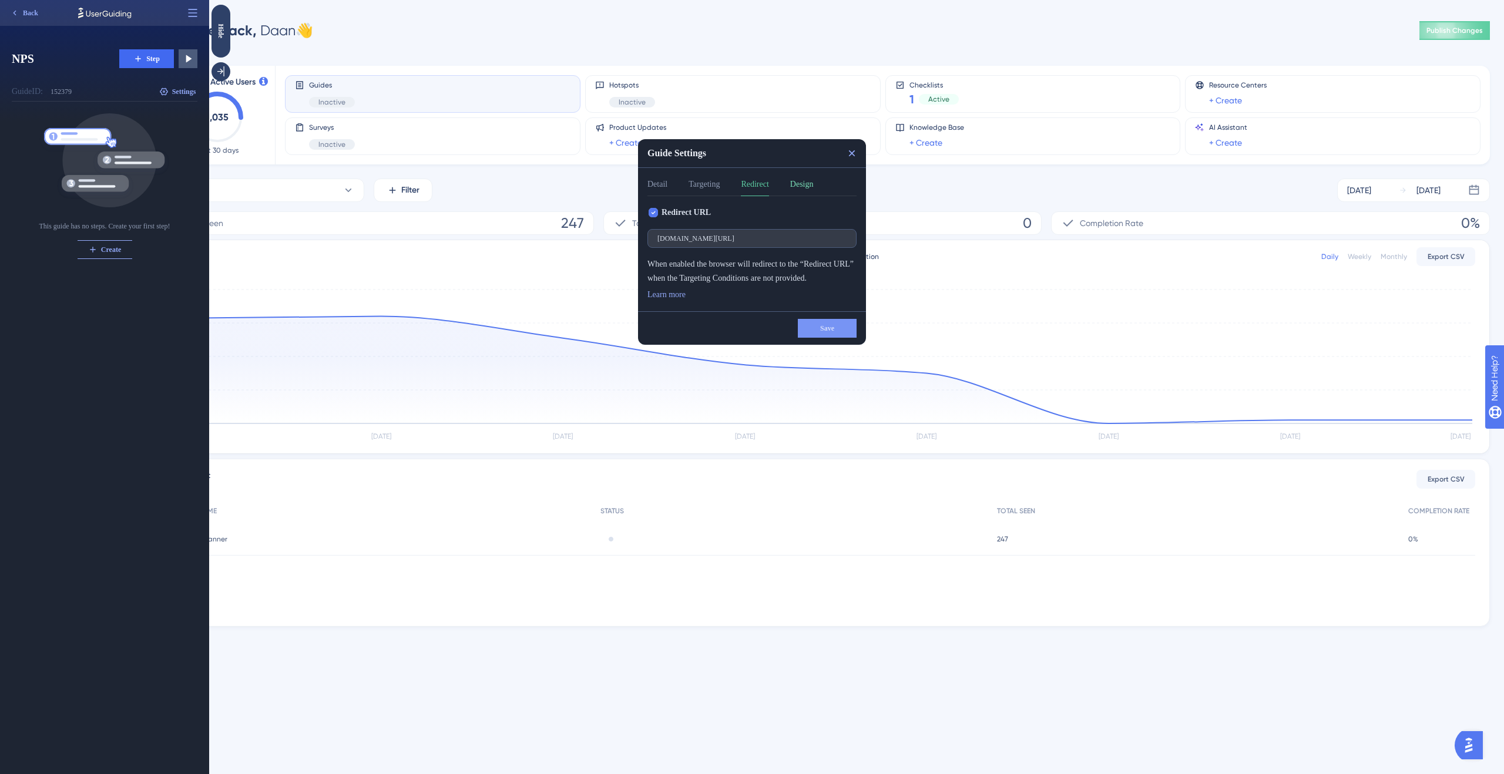
click at [814, 184] on button "Design" at bounding box center [801, 186] width 23 height 19
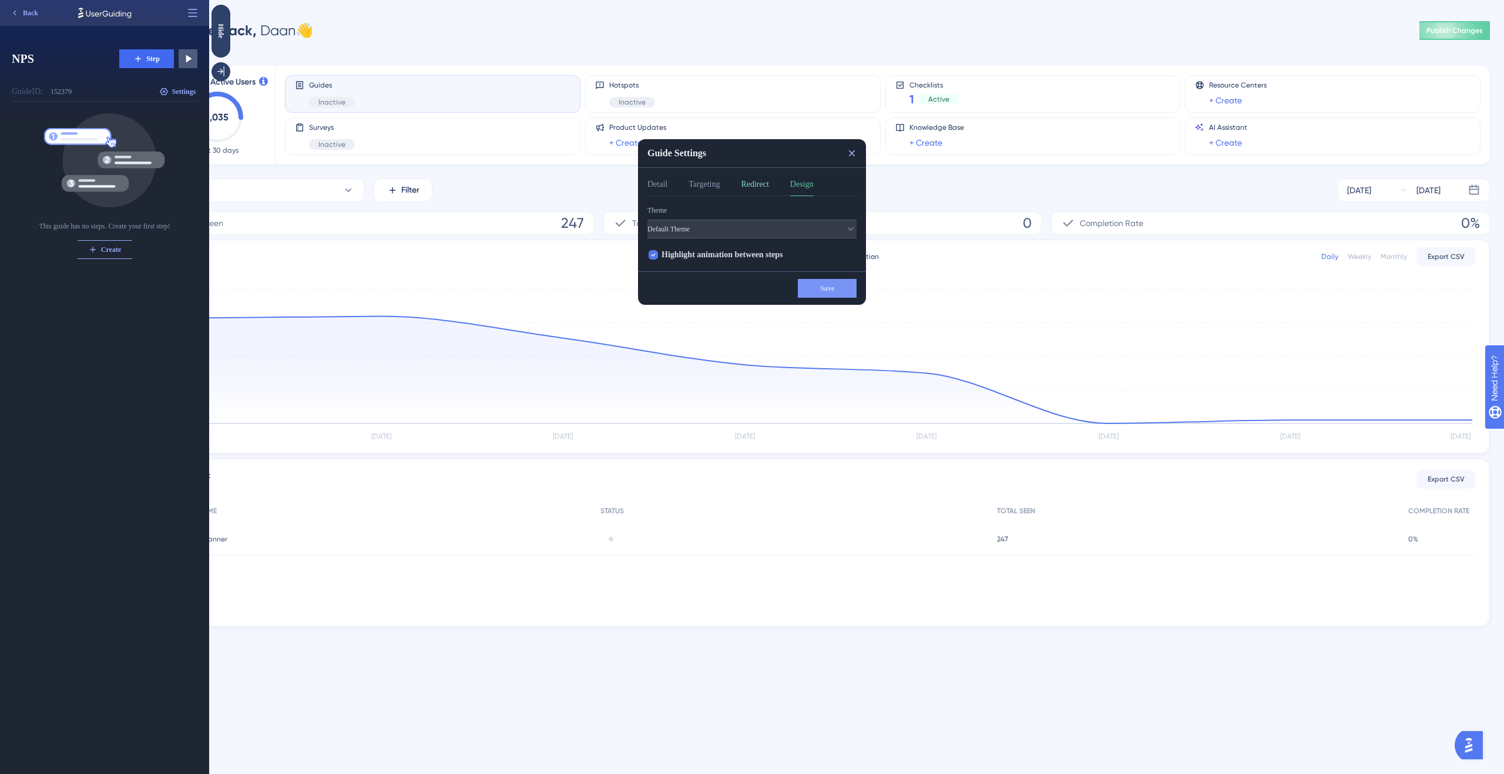
click at [761, 183] on button "Redirect" at bounding box center [755, 186] width 28 height 19
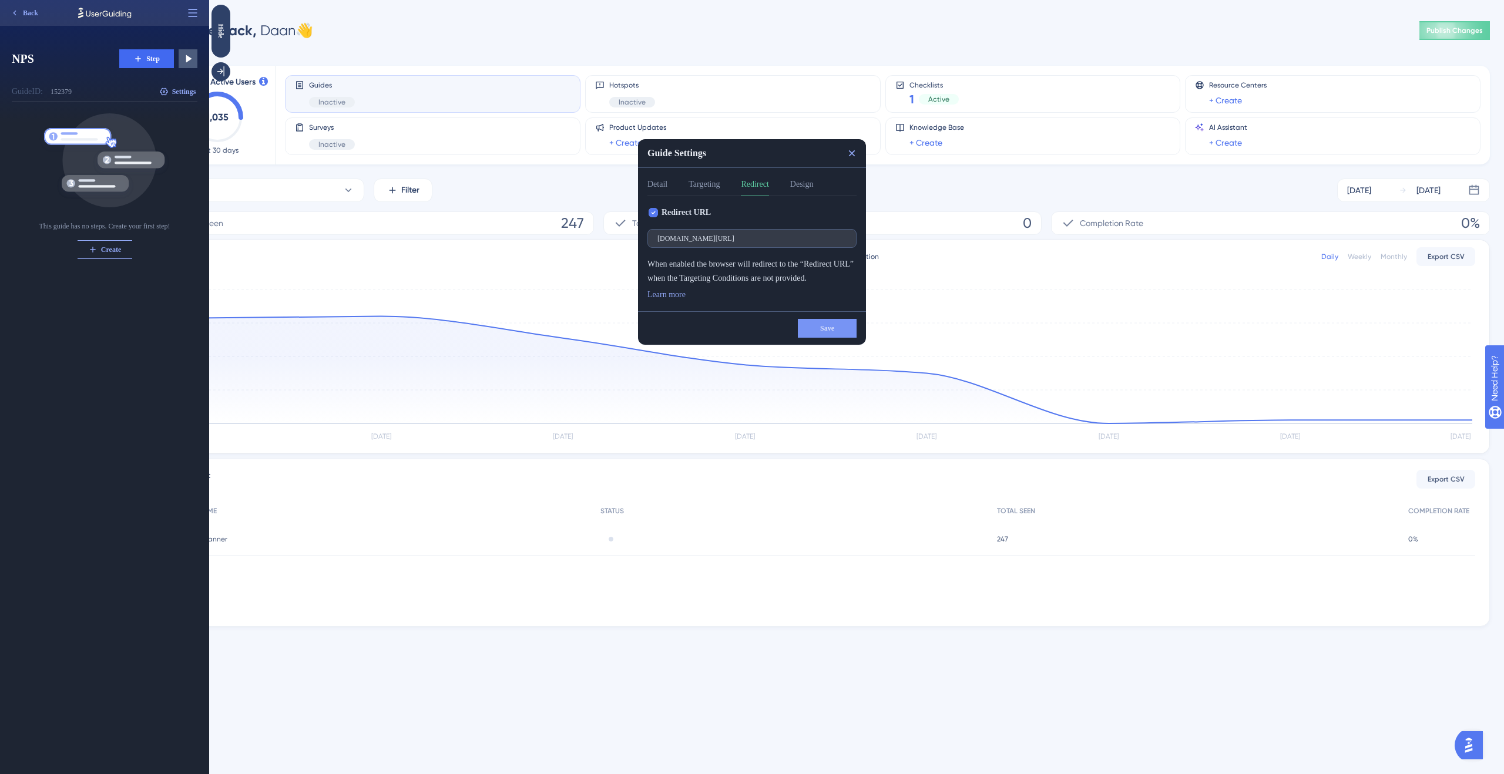
click at [499, 0] on html "Guide Settings Detail Targeting Redirect Design Redirect URL [DOMAIN_NAME][URL]…" at bounding box center [856, 0] width 1295 height 0
